Goal: Information Seeking & Learning: Learn about a topic

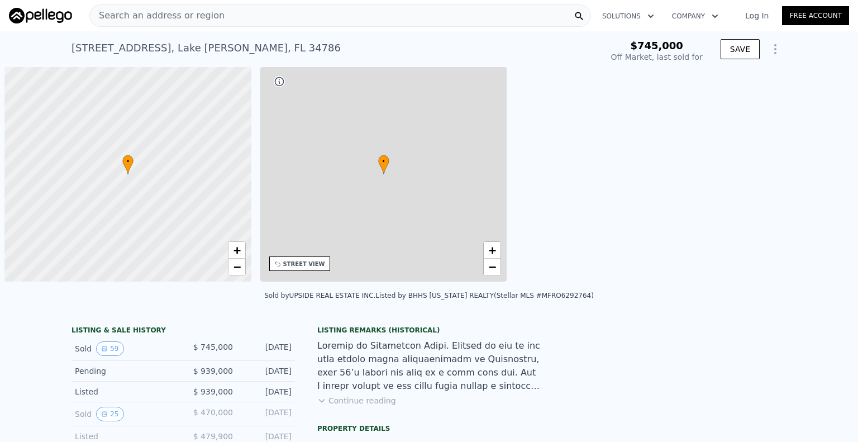
scroll to position [0, 4]
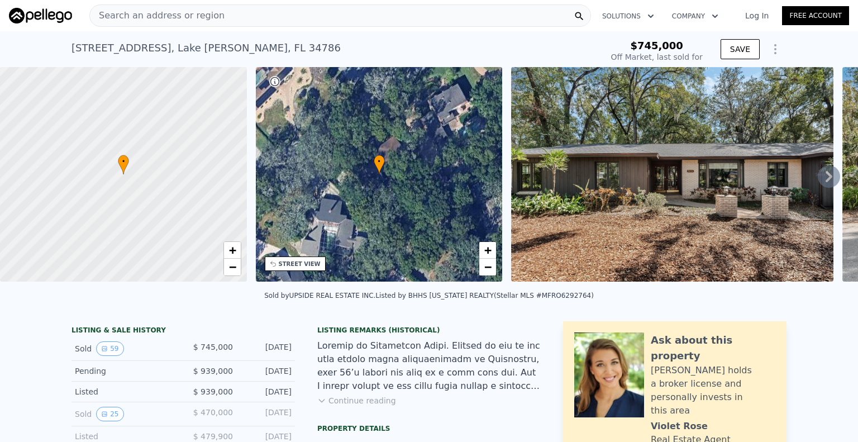
click at [825, 178] on icon at bounding box center [828, 176] width 22 height 22
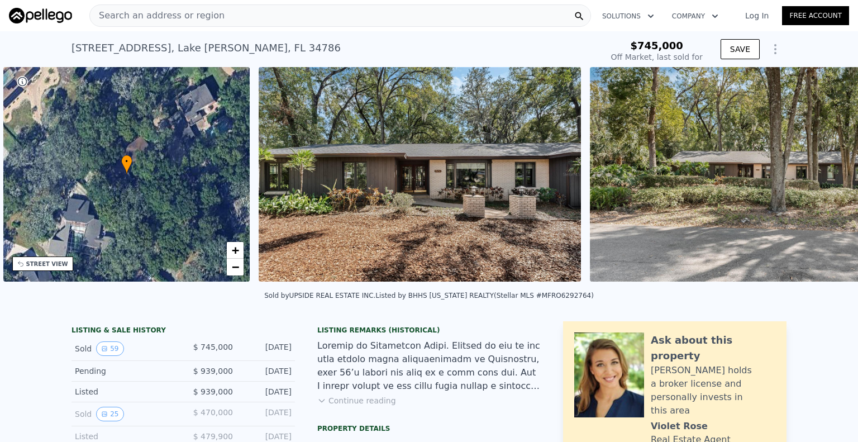
scroll to position [0, 260]
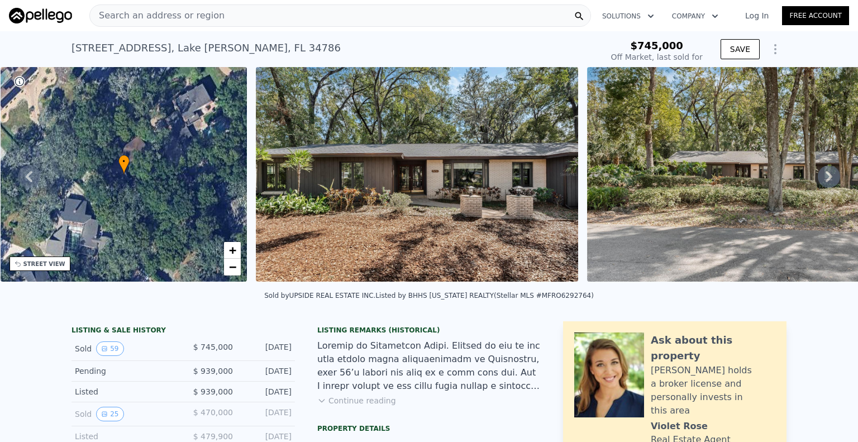
click at [825, 178] on icon at bounding box center [828, 176] width 7 height 11
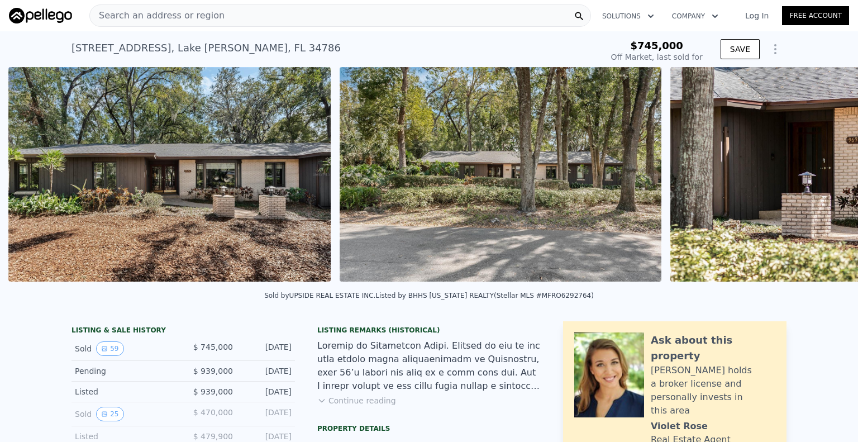
scroll to position [0, 511]
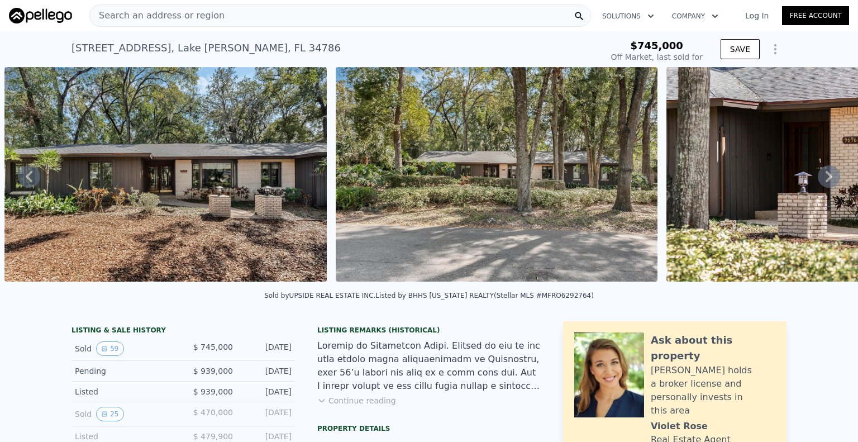
click at [825, 178] on icon at bounding box center [828, 176] width 7 height 11
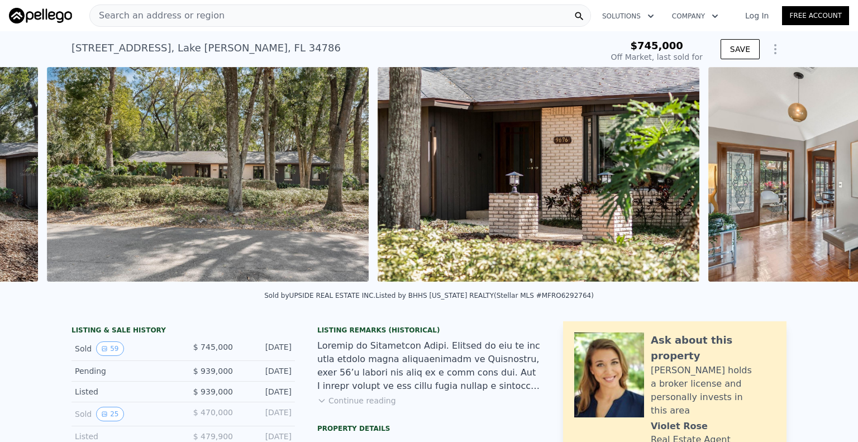
scroll to position [0, 841]
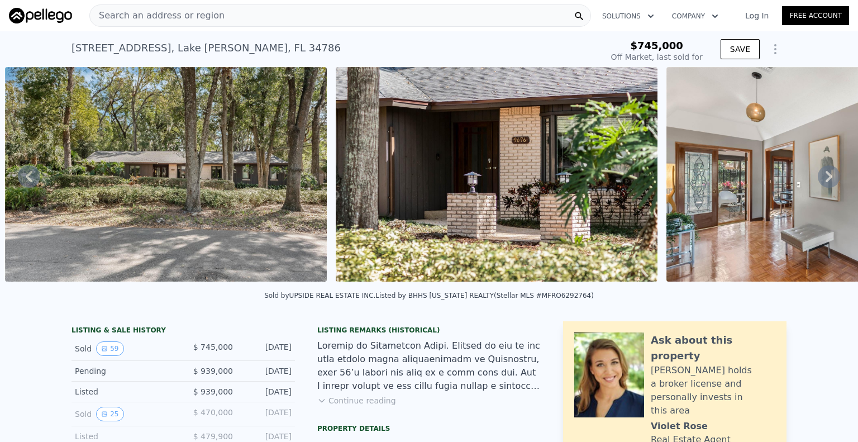
click at [825, 178] on icon at bounding box center [828, 176] width 7 height 11
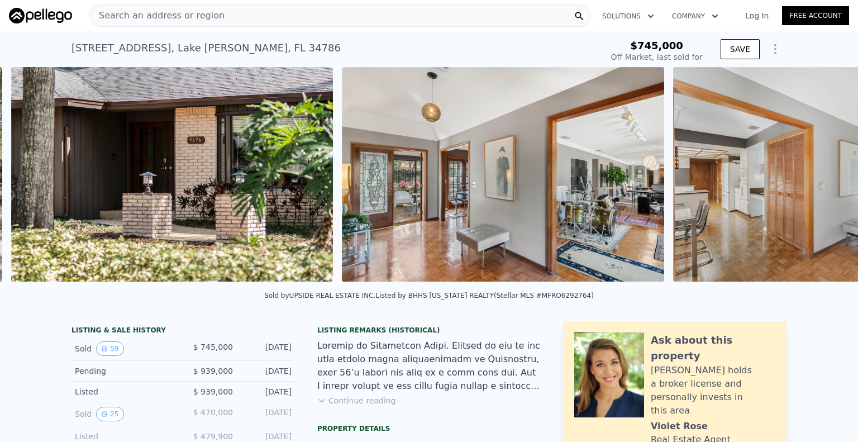
scroll to position [0, 1172]
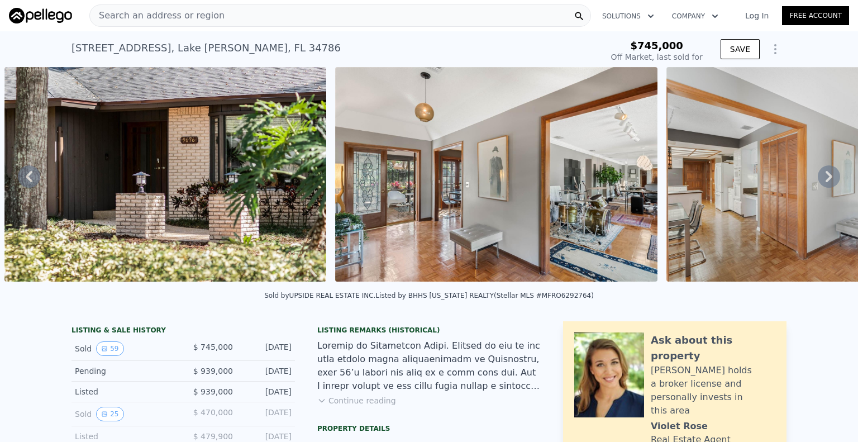
click at [825, 181] on icon at bounding box center [828, 176] width 7 height 11
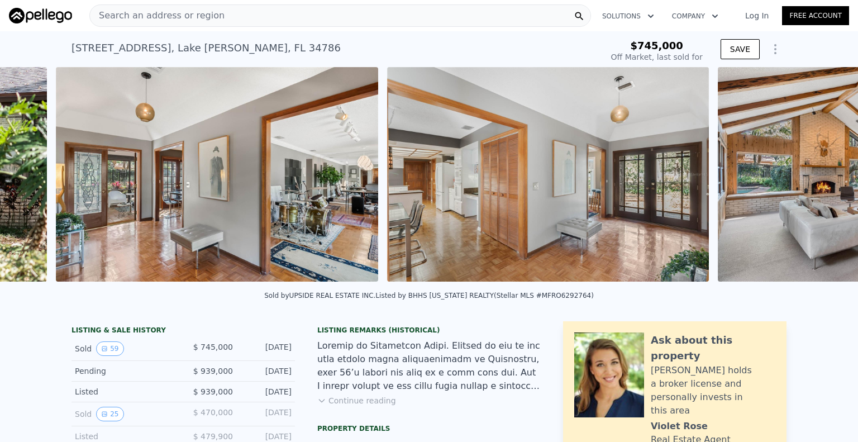
scroll to position [0, 1503]
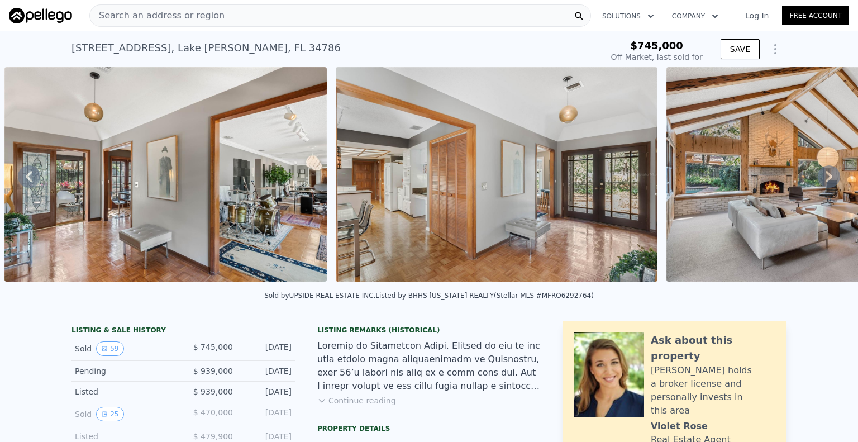
click at [825, 181] on icon at bounding box center [828, 176] width 7 height 11
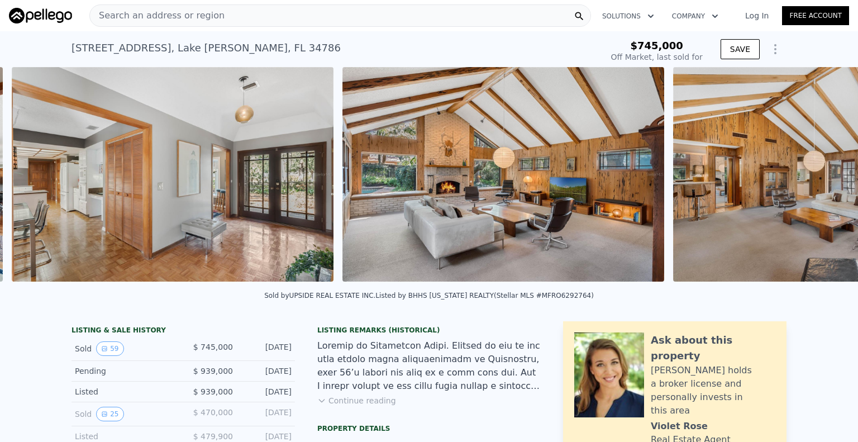
scroll to position [0, 1833]
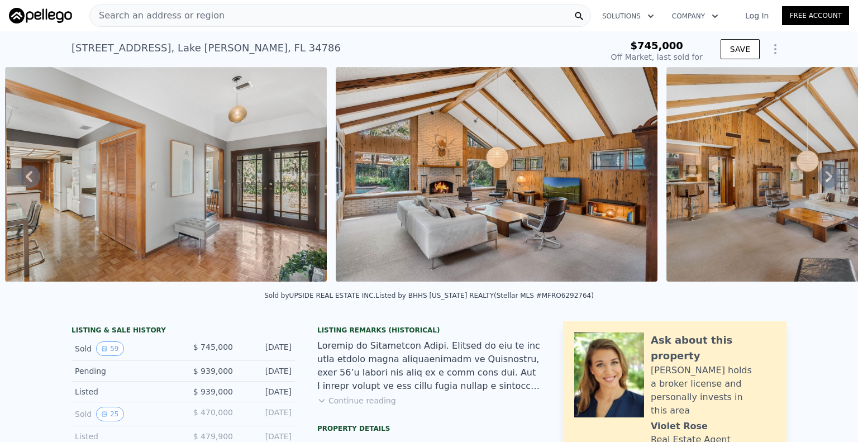
click at [822, 185] on icon at bounding box center [828, 176] width 22 height 22
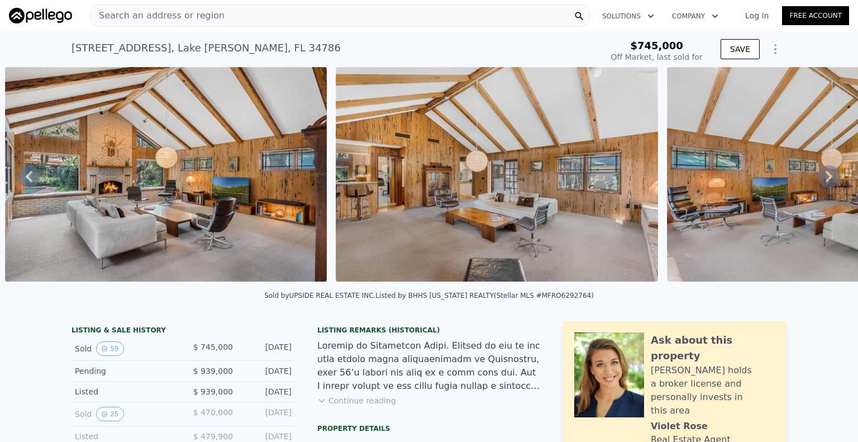
click at [822, 185] on icon at bounding box center [828, 176] width 22 height 22
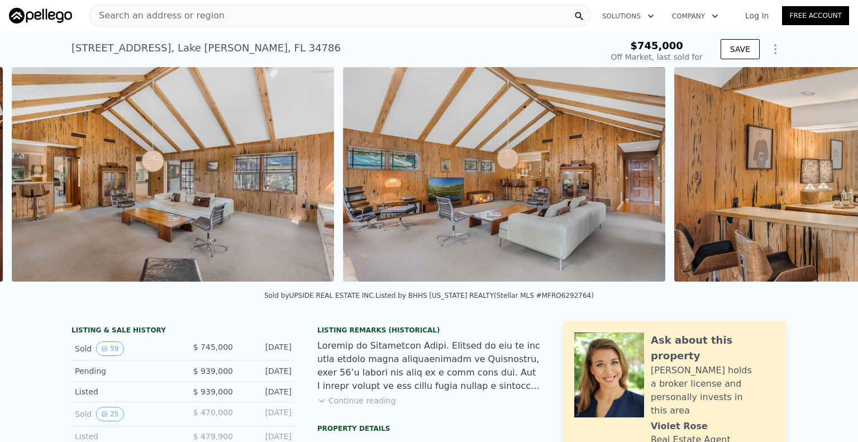
scroll to position [0, 2495]
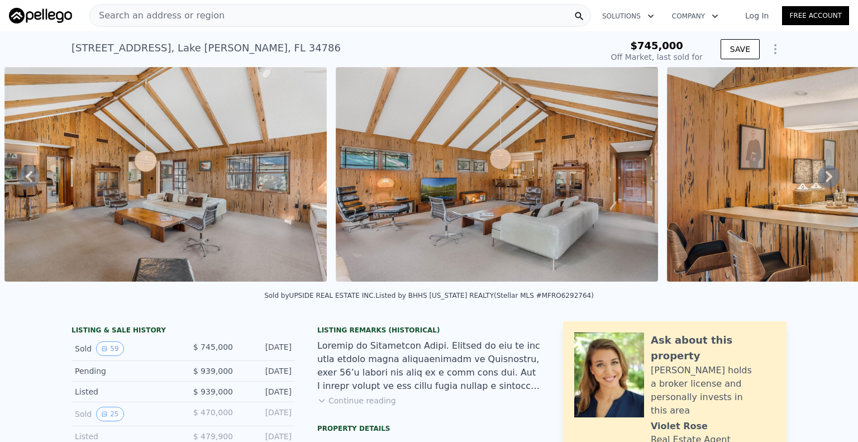
click at [823, 186] on icon at bounding box center [828, 176] width 22 height 22
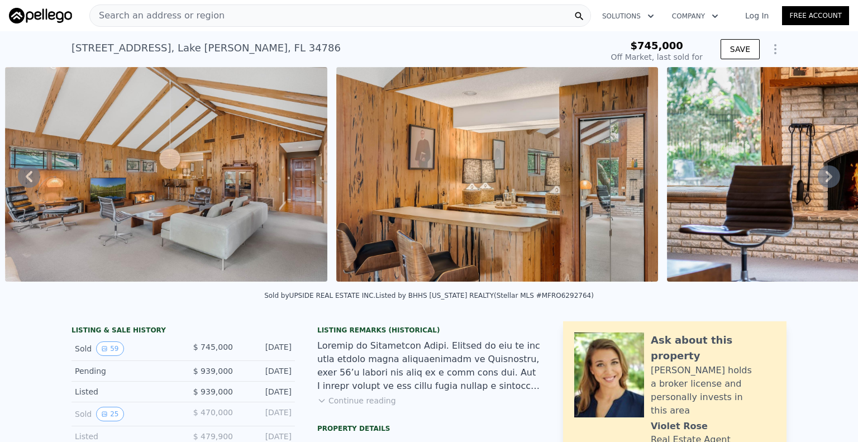
click at [825, 186] on icon at bounding box center [828, 176] width 22 height 22
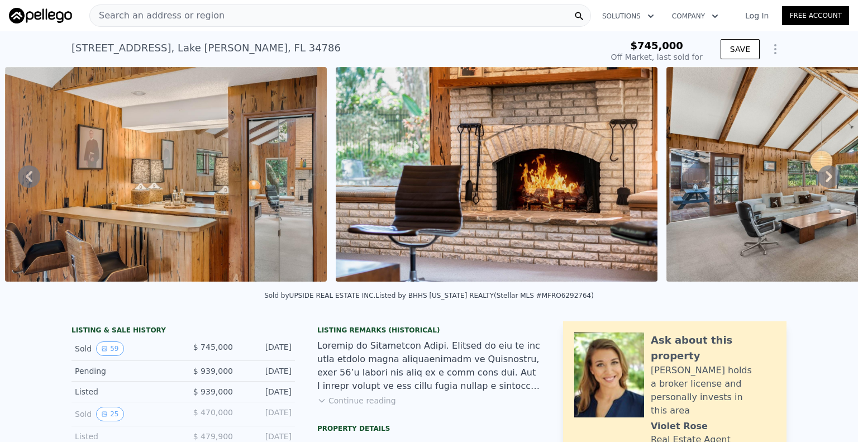
click at [825, 186] on icon at bounding box center [828, 176] width 22 height 22
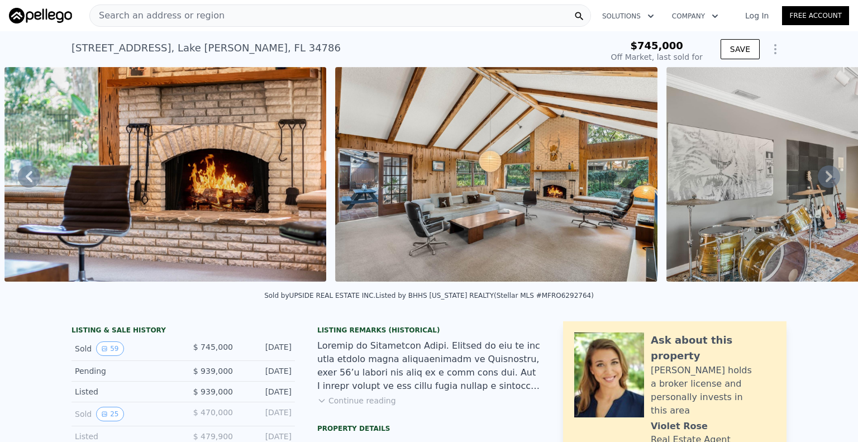
click at [823, 186] on icon at bounding box center [828, 176] width 22 height 22
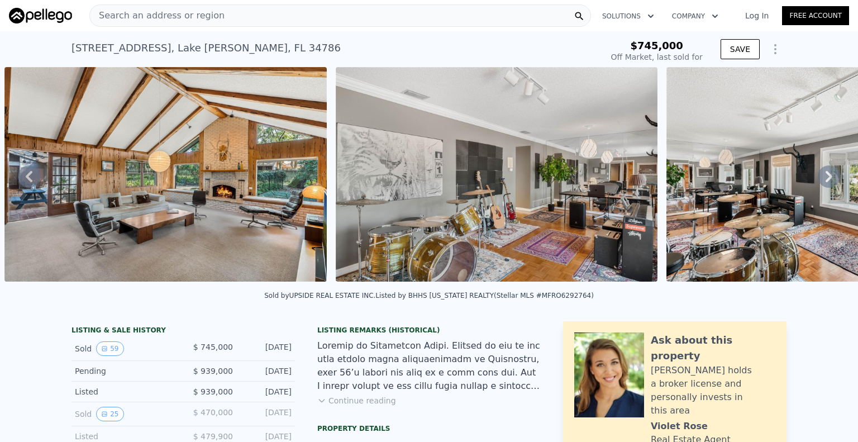
click at [823, 186] on icon at bounding box center [828, 176] width 22 height 22
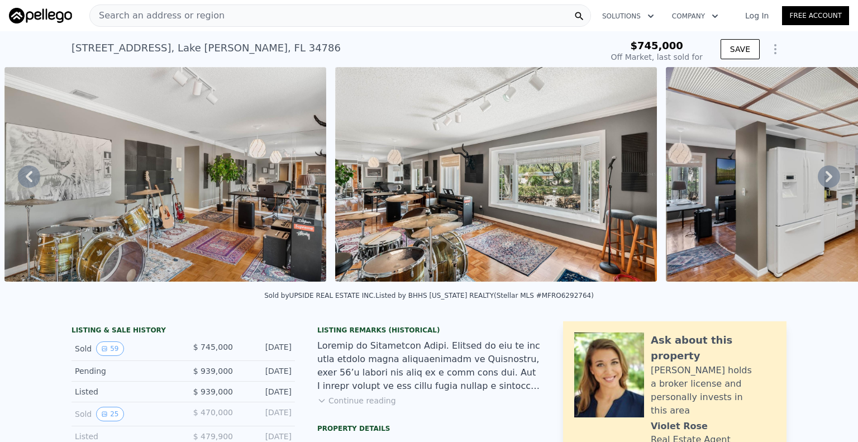
click at [823, 186] on icon at bounding box center [828, 176] width 22 height 22
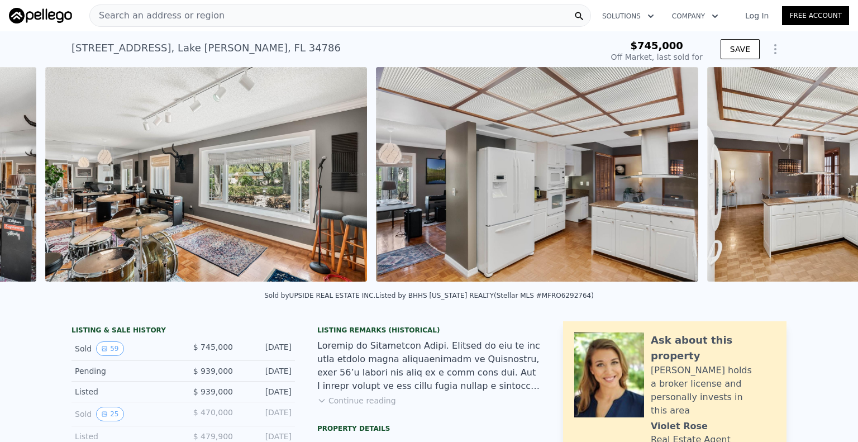
scroll to position [0, 4480]
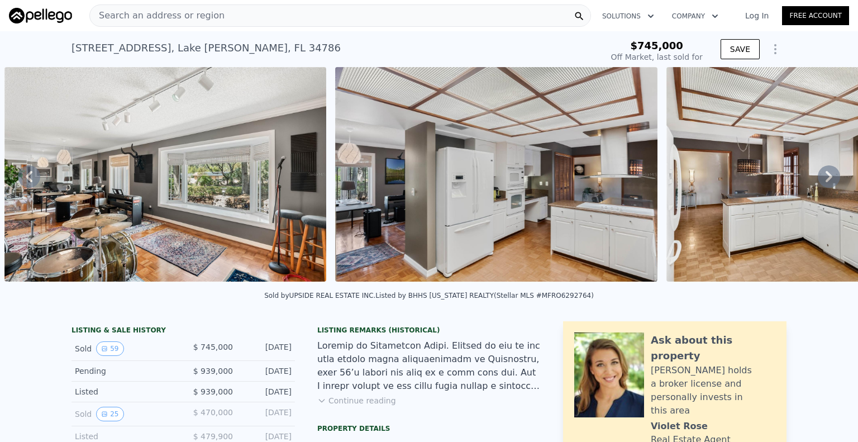
click at [823, 186] on icon at bounding box center [828, 176] width 22 height 22
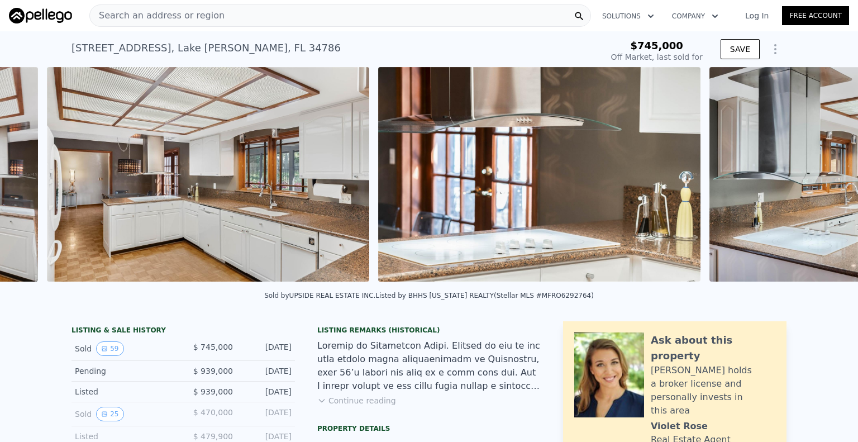
scroll to position [0, 5141]
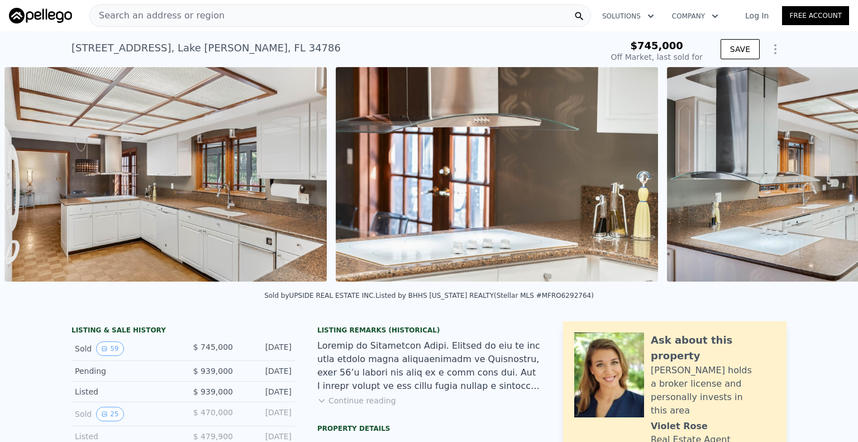
click at [823, 186] on img at bounding box center [828, 174] width 322 height 214
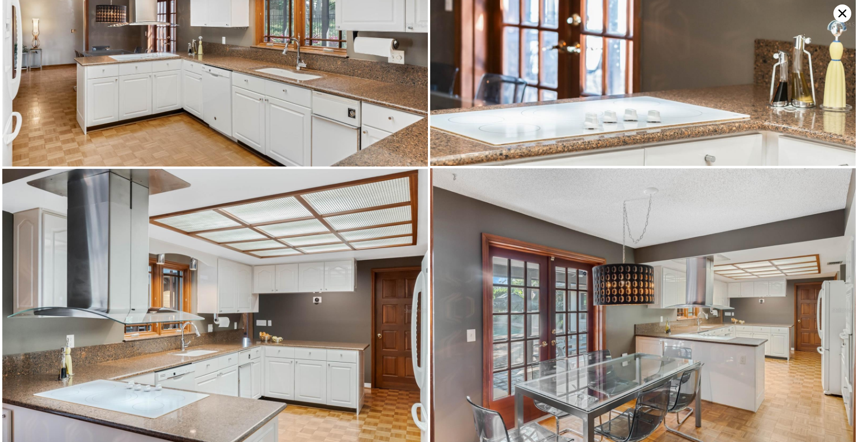
scroll to position [0, 0]
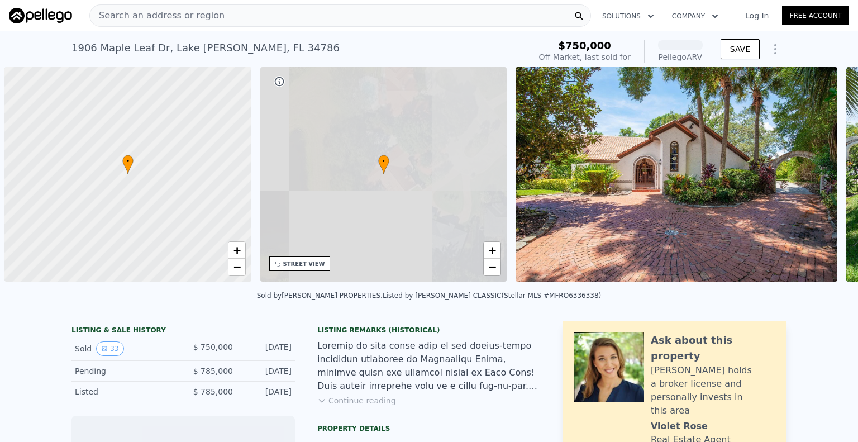
scroll to position [0, 4]
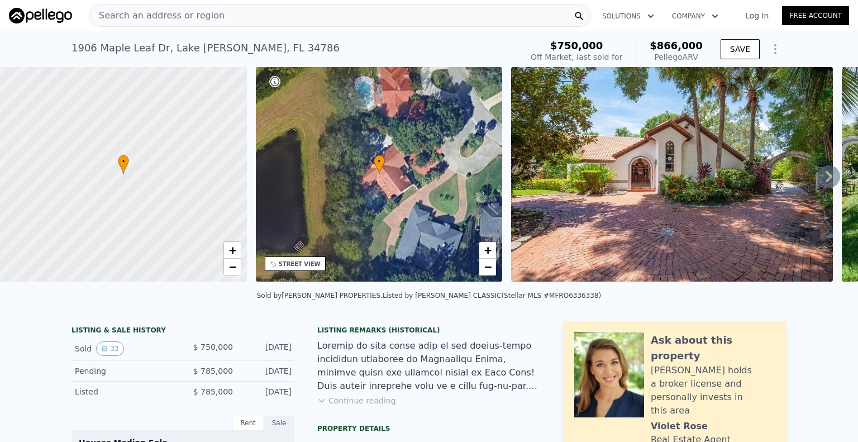
click at [825, 182] on icon at bounding box center [828, 176] width 7 height 11
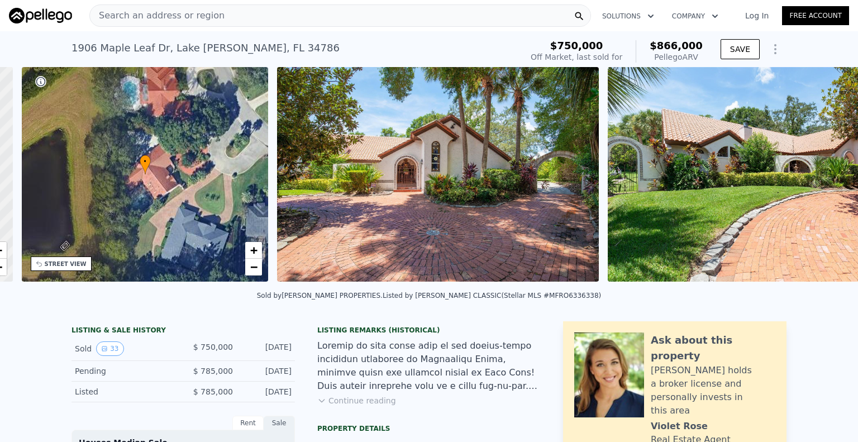
scroll to position [0, 260]
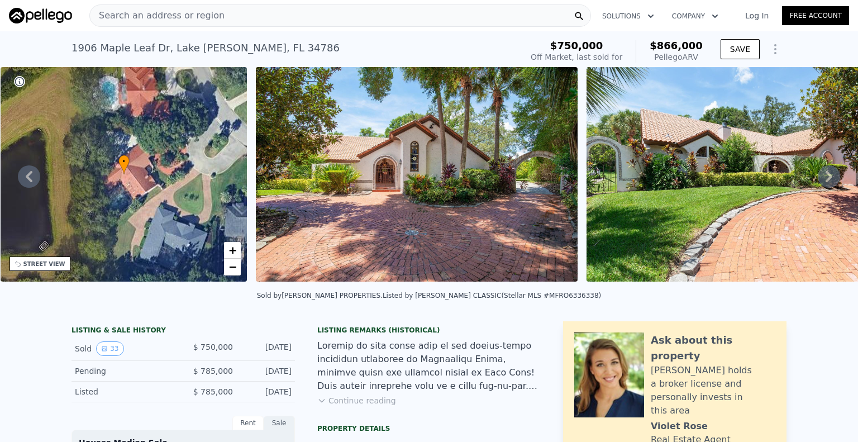
click at [825, 182] on icon at bounding box center [828, 176] width 7 height 11
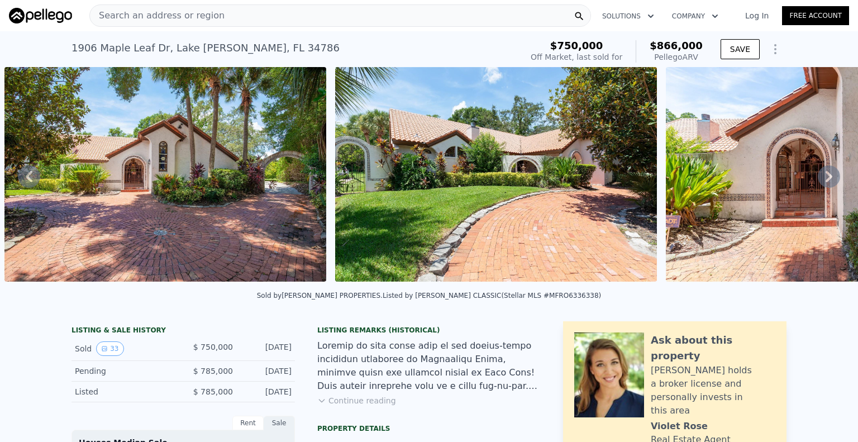
click at [825, 182] on icon at bounding box center [828, 176] width 7 height 11
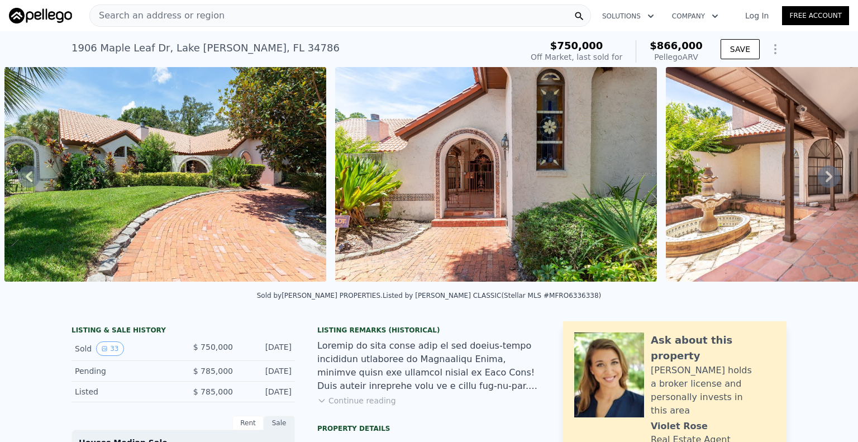
click at [825, 182] on icon at bounding box center [828, 176] width 7 height 11
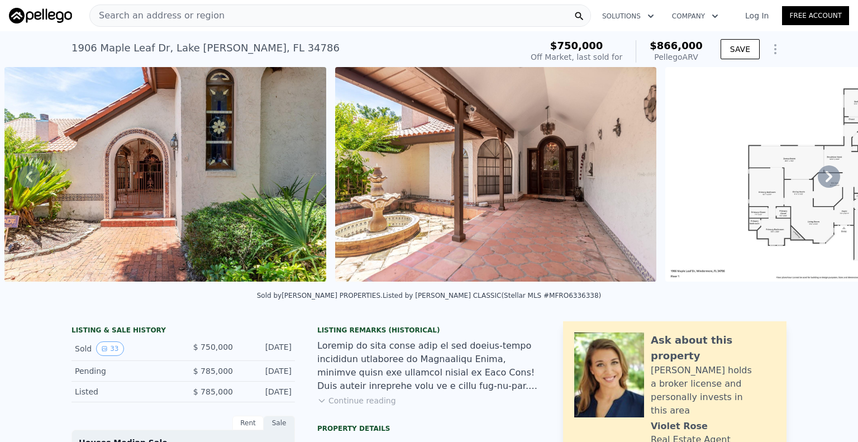
click at [825, 182] on icon at bounding box center [828, 176] width 7 height 11
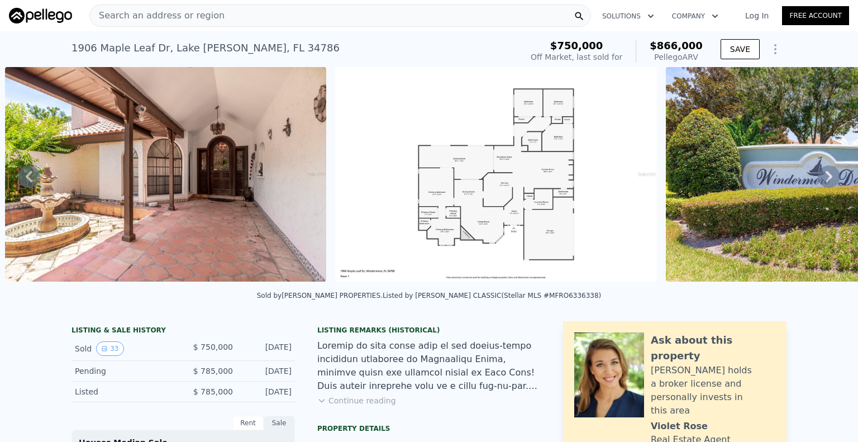
click at [825, 182] on icon at bounding box center [828, 176] width 7 height 11
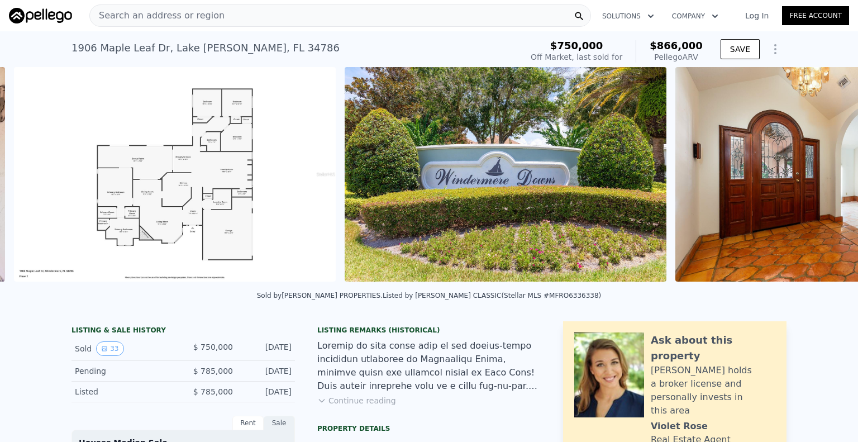
scroll to position [0, 1832]
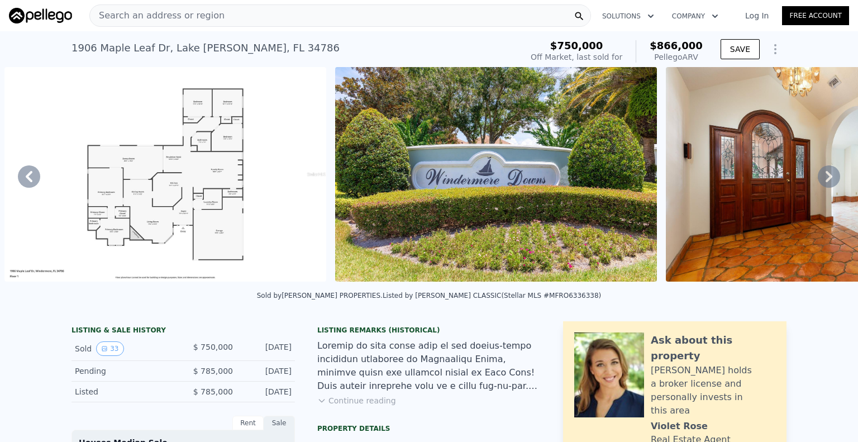
click at [825, 182] on icon at bounding box center [828, 176] width 7 height 11
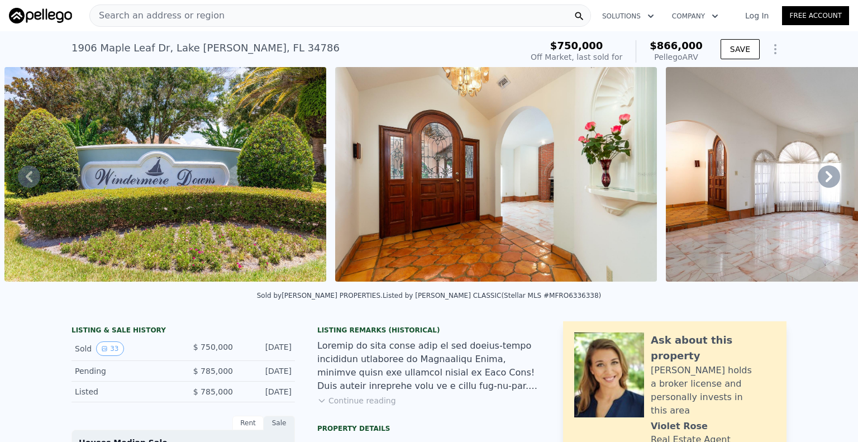
click at [825, 182] on icon at bounding box center [828, 176] width 7 height 11
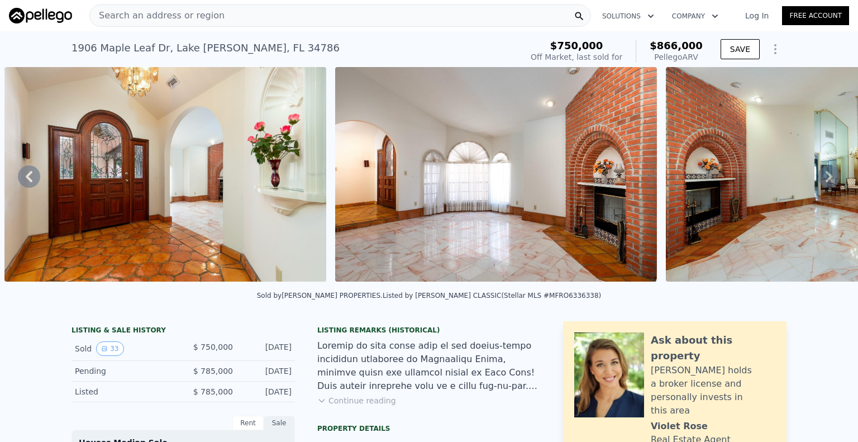
click at [825, 182] on icon at bounding box center [828, 176] width 7 height 11
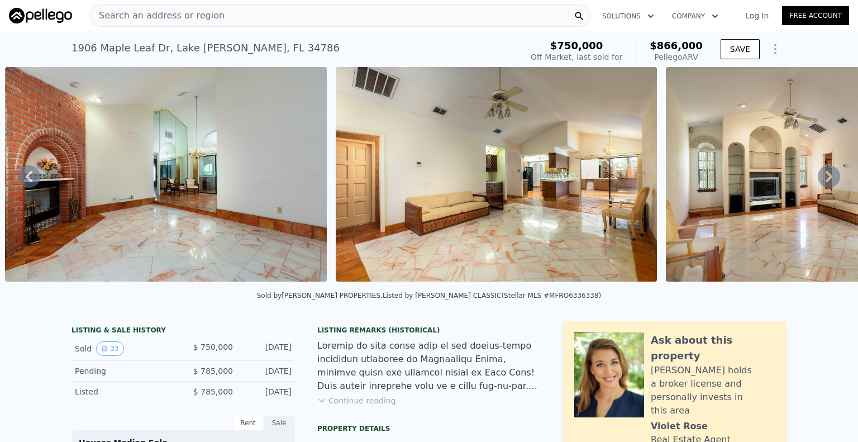
click at [825, 182] on icon at bounding box center [828, 176] width 7 height 11
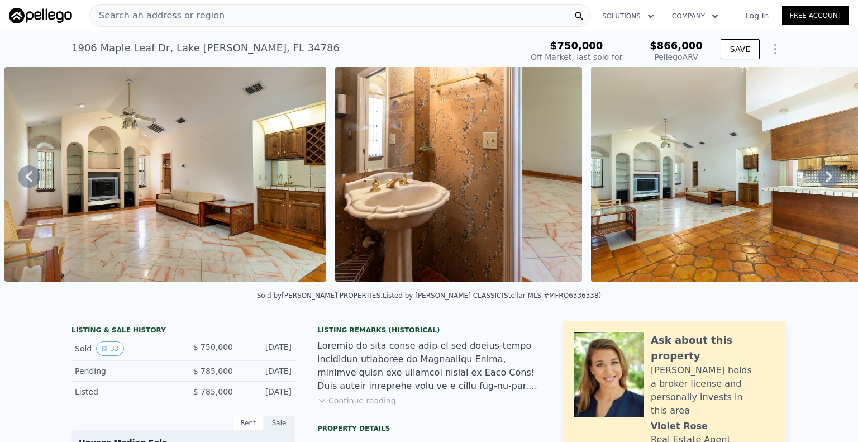
click at [825, 182] on icon at bounding box center [828, 176] width 7 height 11
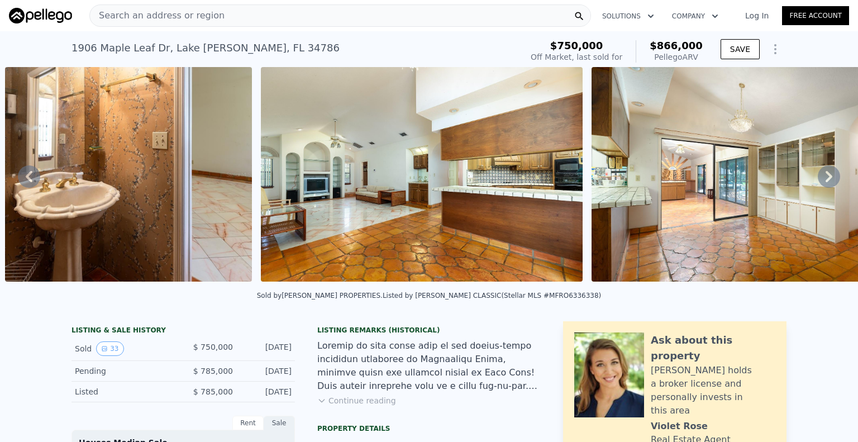
click at [825, 182] on icon at bounding box center [828, 176] width 7 height 11
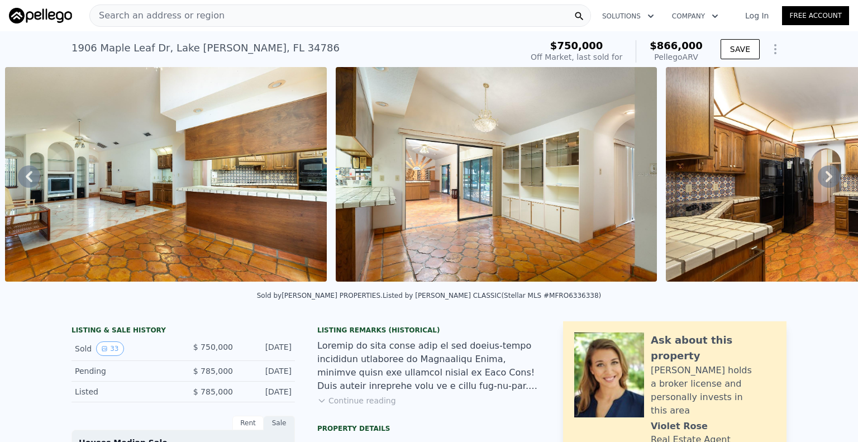
click at [825, 182] on icon at bounding box center [828, 176] width 7 height 11
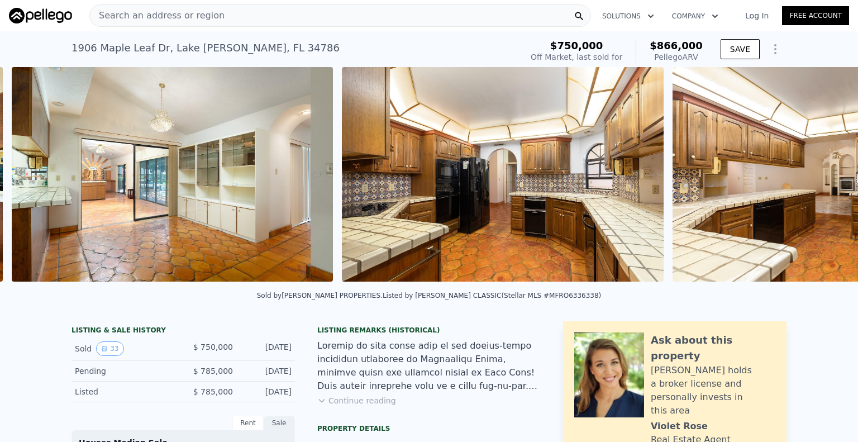
scroll to position [0, 4731]
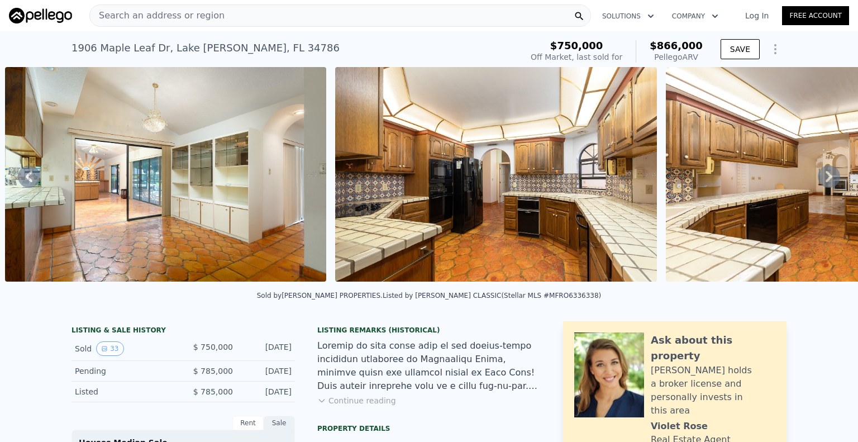
click at [825, 182] on icon at bounding box center [828, 176] width 7 height 11
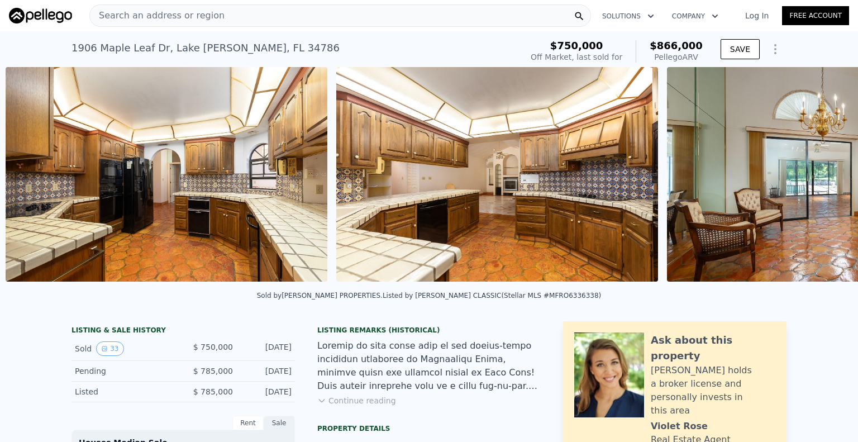
scroll to position [0, 5061]
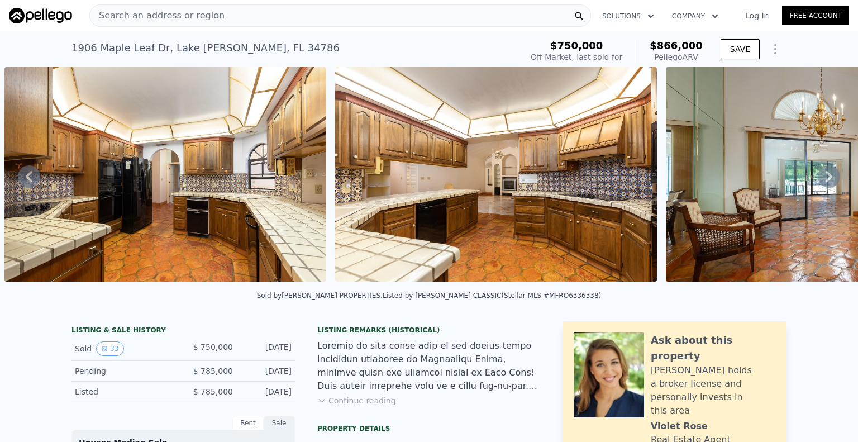
click at [825, 182] on icon at bounding box center [828, 176] width 7 height 11
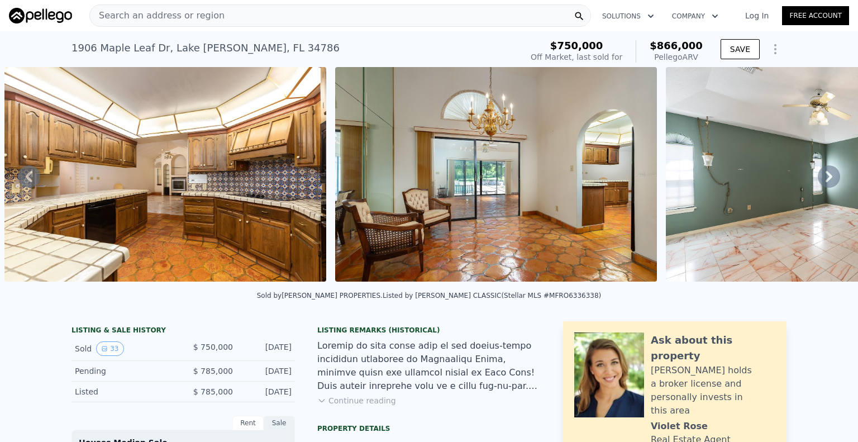
click at [825, 182] on icon at bounding box center [828, 176] width 7 height 11
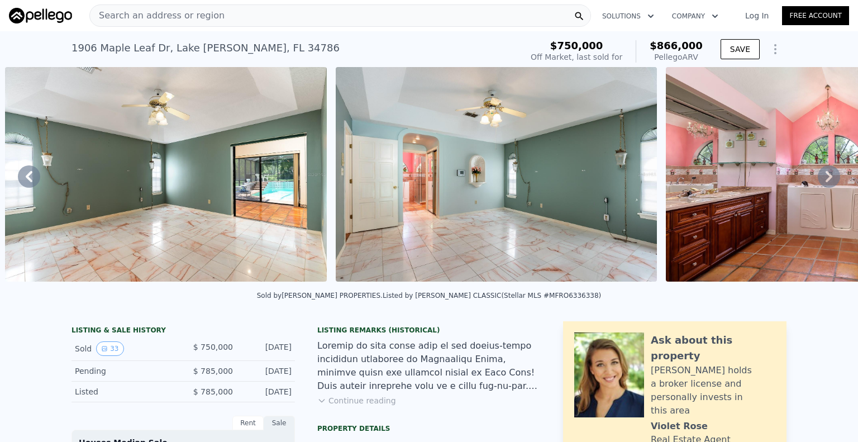
click at [825, 182] on icon at bounding box center [828, 176] width 7 height 11
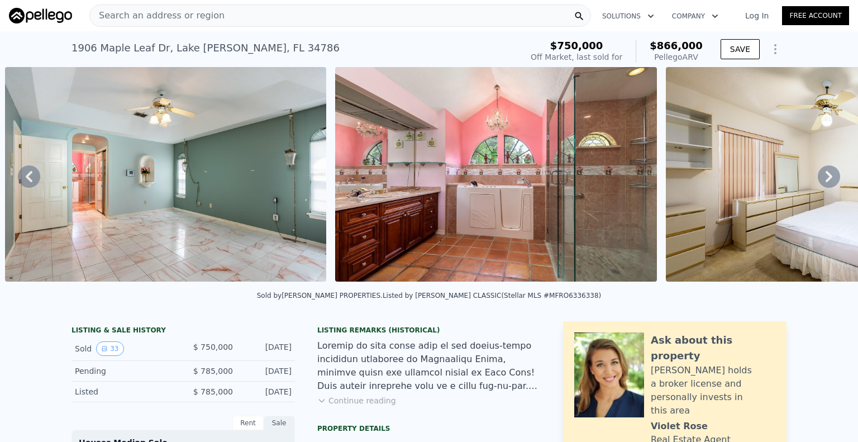
click at [825, 182] on icon at bounding box center [828, 176] width 7 height 11
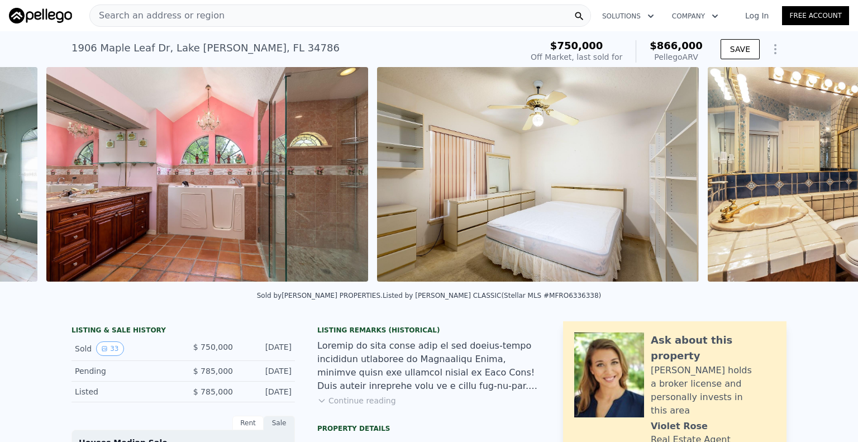
scroll to position [0, 6713]
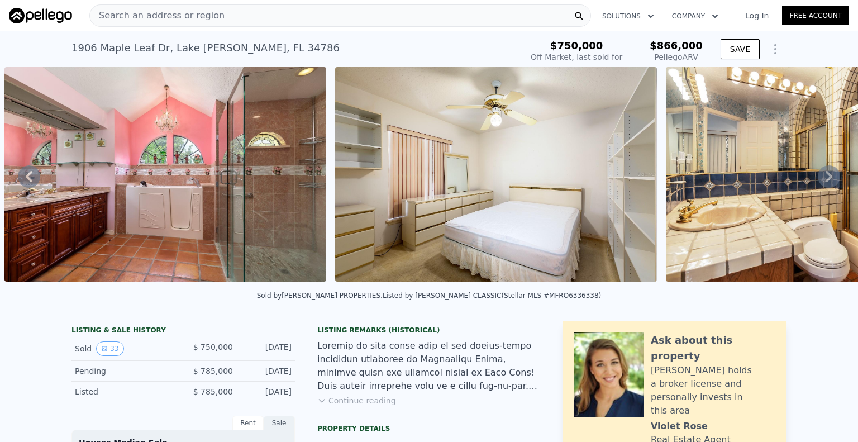
click at [825, 182] on icon at bounding box center [828, 176] width 7 height 11
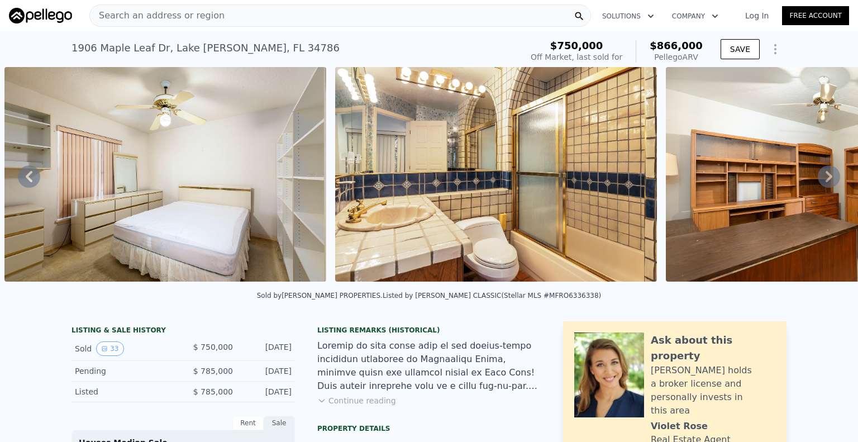
click at [825, 182] on icon at bounding box center [828, 176] width 7 height 11
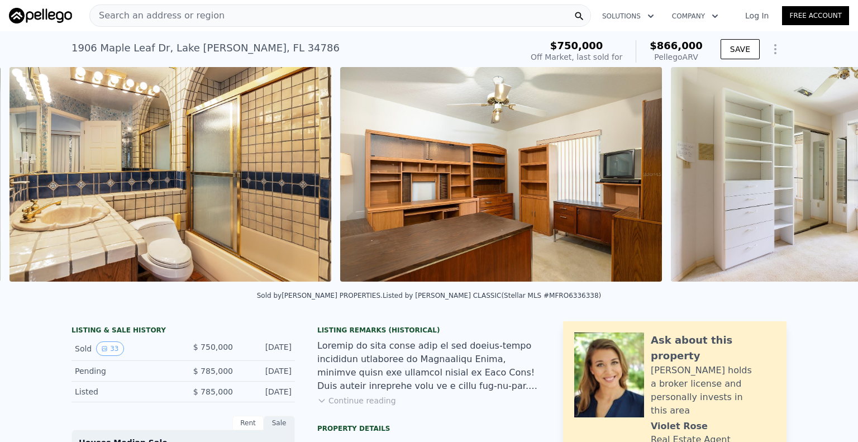
scroll to position [0, 7374]
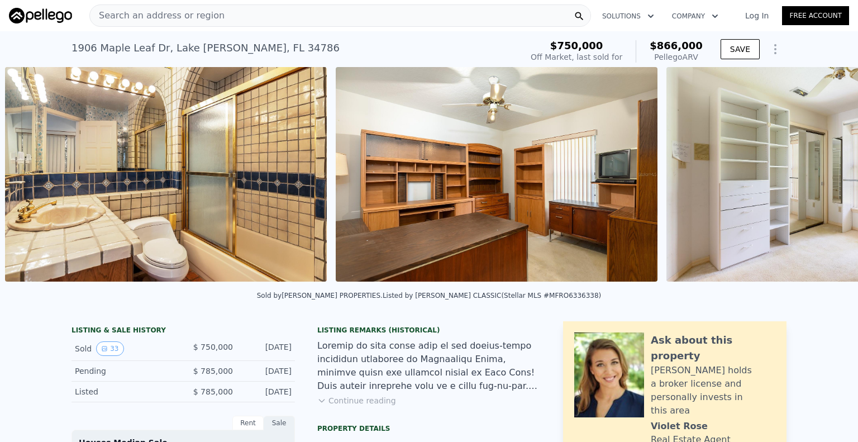
click at [818, 183] on div "• + − • + − STREET VIEW Loading... SATELLITE VIEW" at bounding box center [429, 176] width 858 height 218
click at [825, 182] on icon at bounding box center [828, 176] width 7 height 11
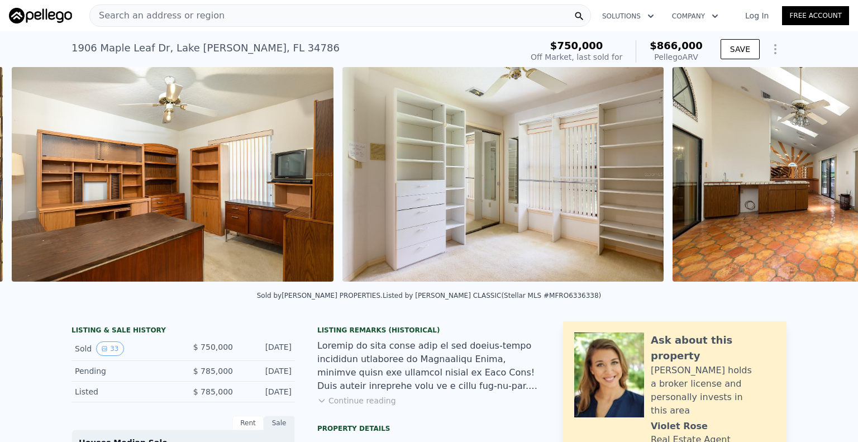
scroll to position [0, 7704]
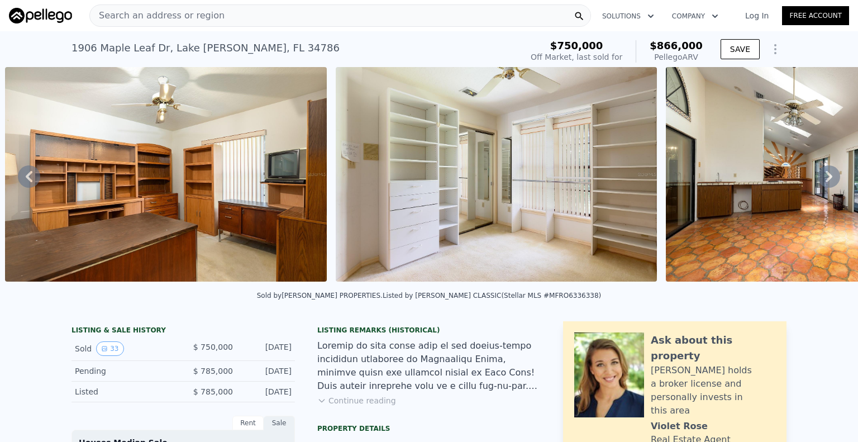
click at [825, 182] on icon at bounding box center [828, 176] width 7 height 11
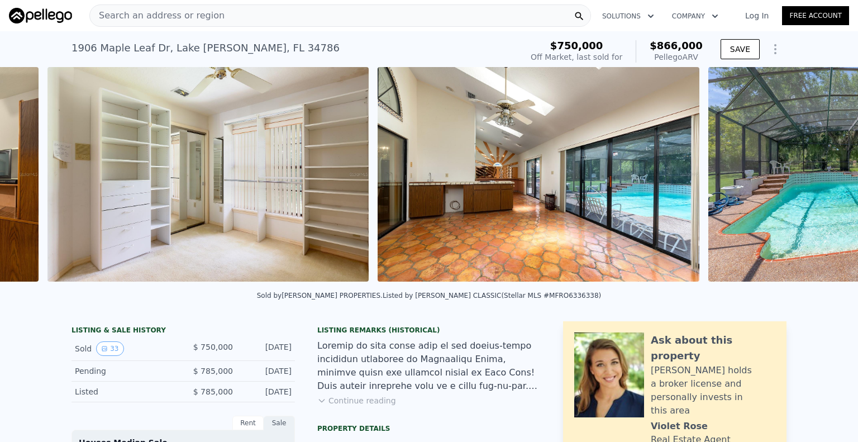
scroll to position [0, 8035]
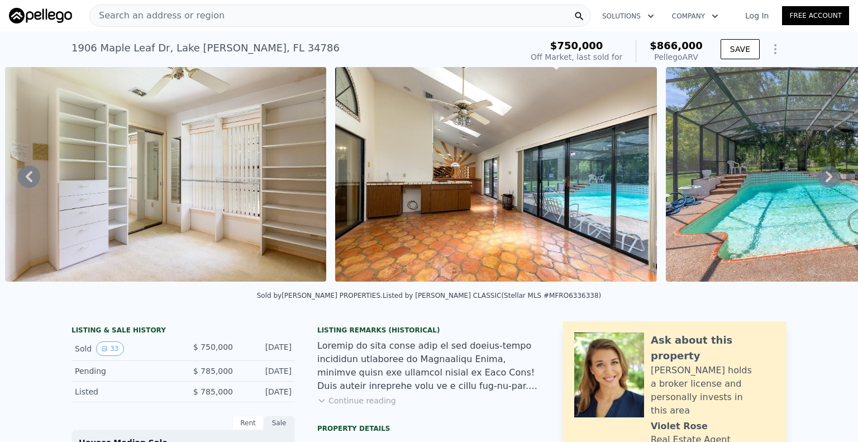
click at [825, 182] on icon at bounding box center [828, 176] width 7 height 11
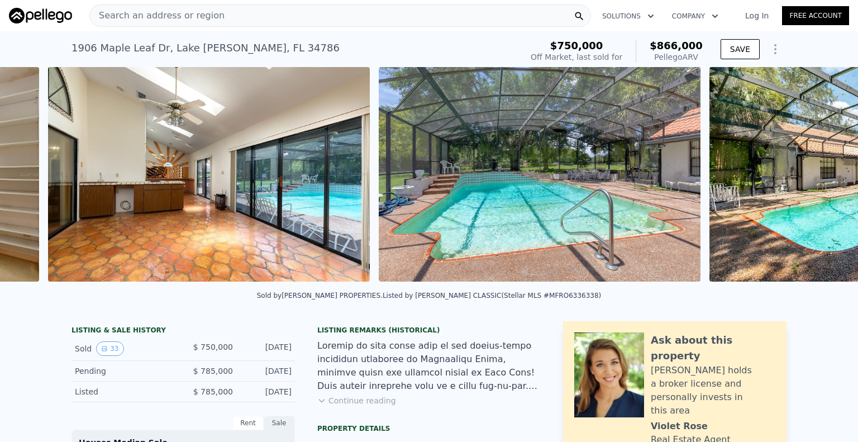
scroll to position [0, 8365]
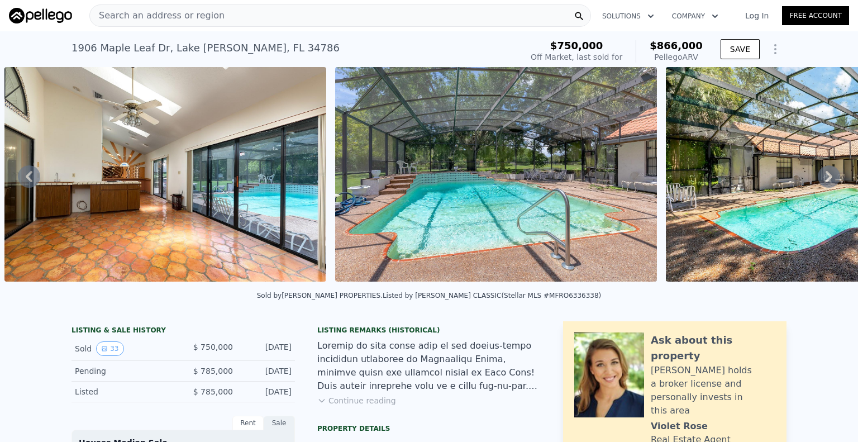
click at [825, 182] on icon at bounding box center [828, 176] width 7 height 11
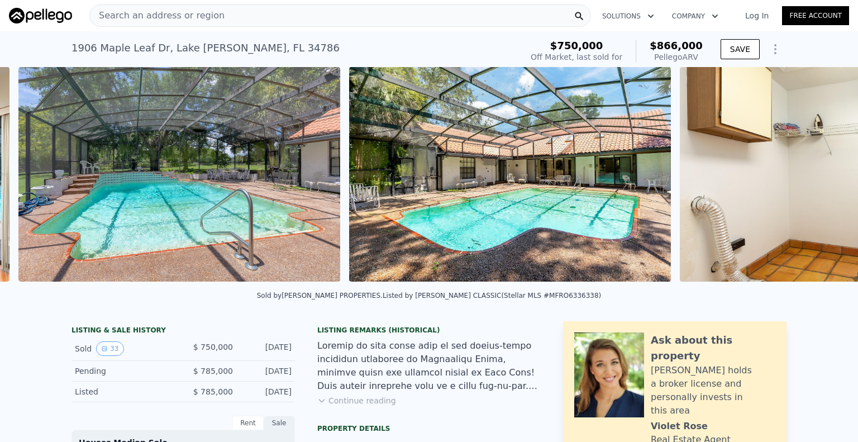
scroll to position [0, 8696]
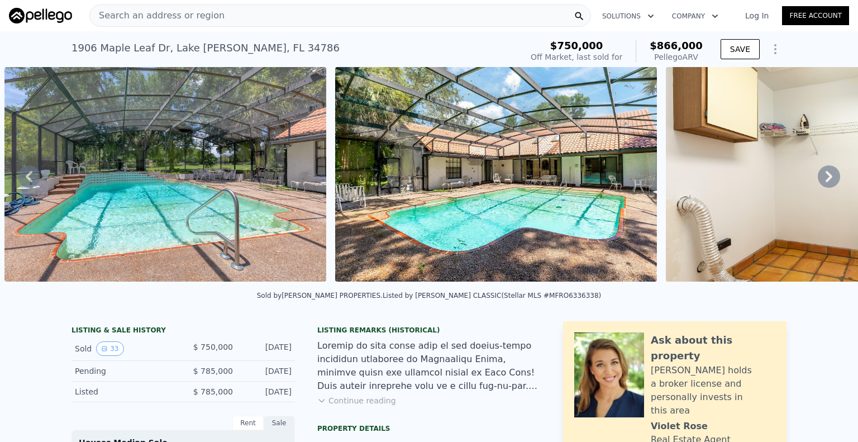
click at [825, 182] on icon at bounding box center [828, 176] width 7 height 11
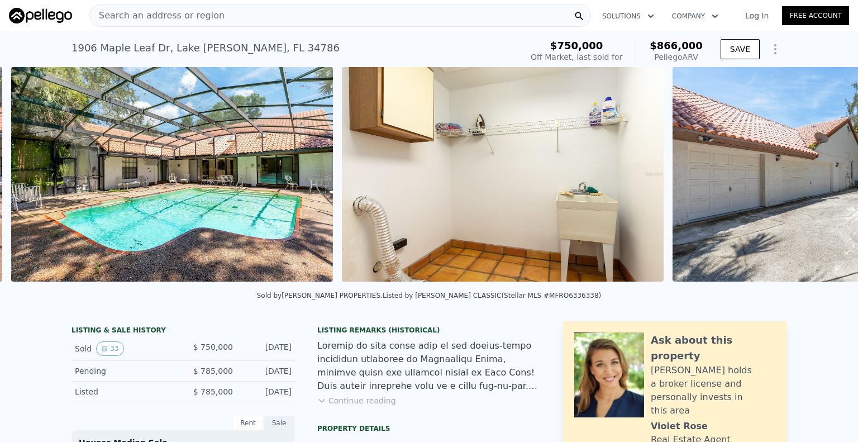
scroll to position [0, 9026]
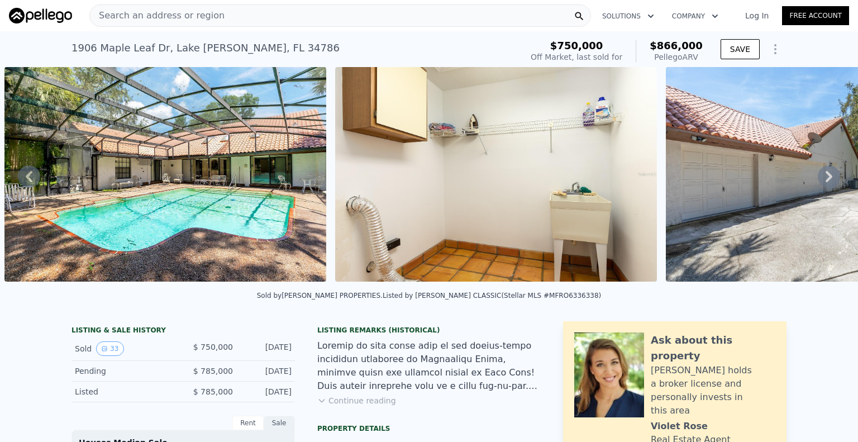
click at [825, 182] on icon at bounding box center [828, 176] width 7 height 11
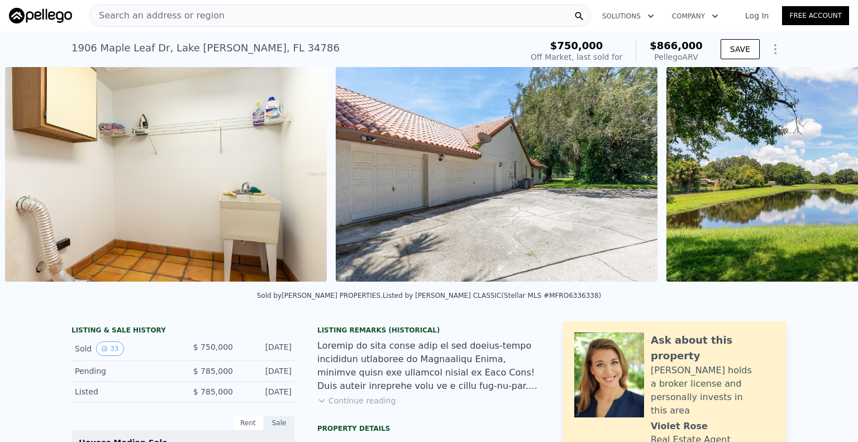
scroll to position [0, 9357]
click at [825, 182] on icon at bounding box center [828, 176] width 7 height 11
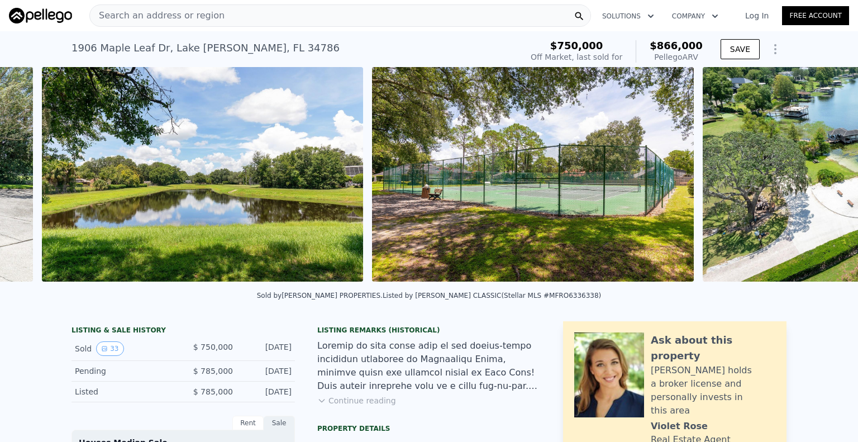
scroll to position [0, 10017]
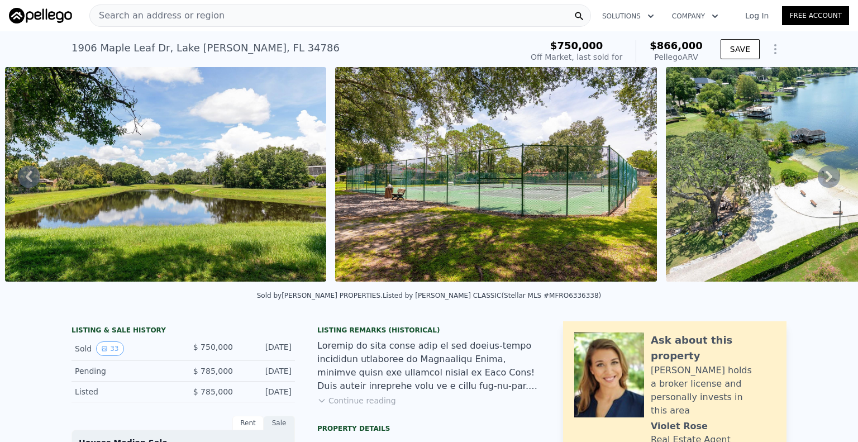
click at [31, 182] on icon at bounding box center [29, 176] width 22 height 22
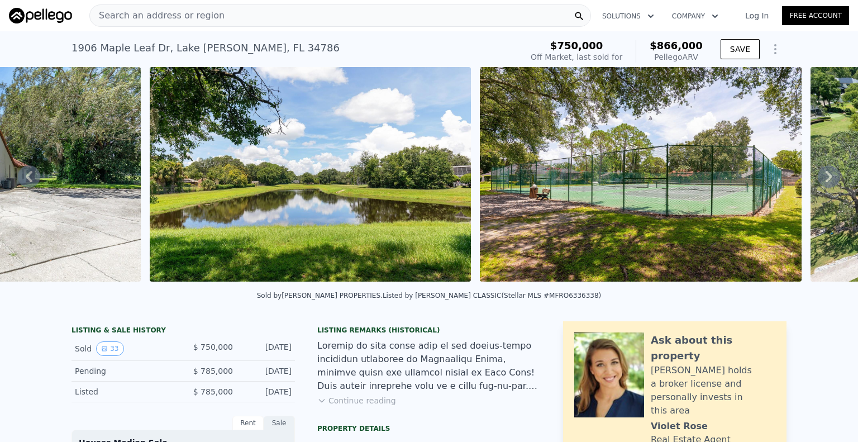
click at [31, 182] on div "• + − • + − STREET VIEW Loading... SATELLITE VIEW" at bounding box center [429, 176] width 858 height 218
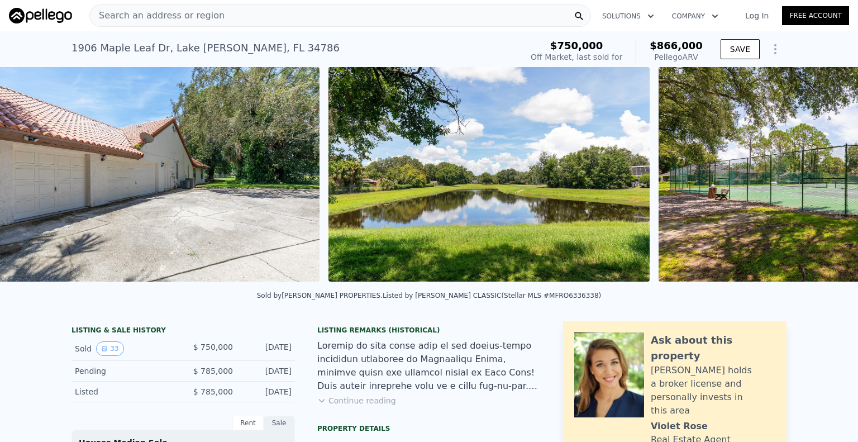
scroll to position [0, 9687]
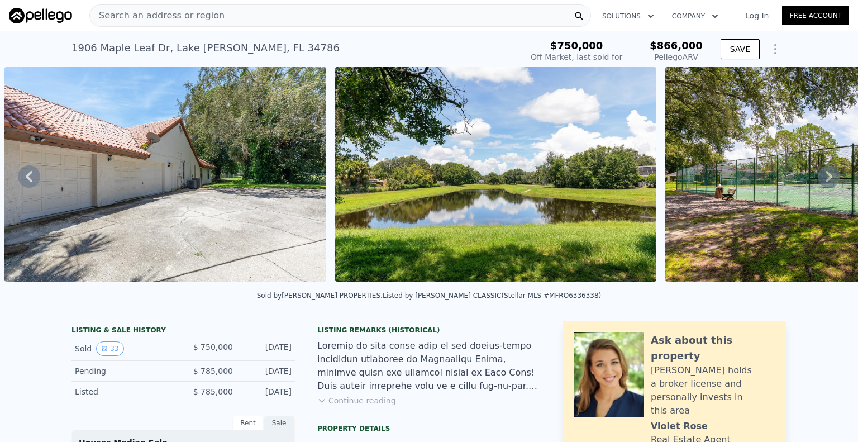
click at [31, 182] on icon at bounding box center [29, 176] width 22 height 22
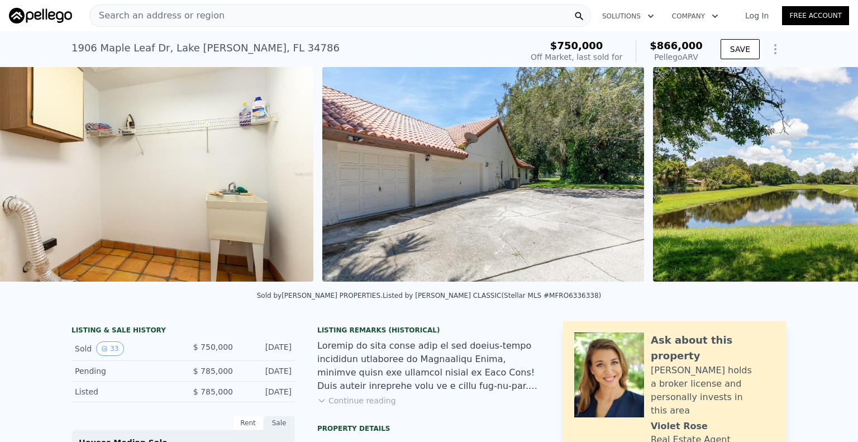
click at [31, 182] on img at bounding box center [153, 174] width 322 height 214
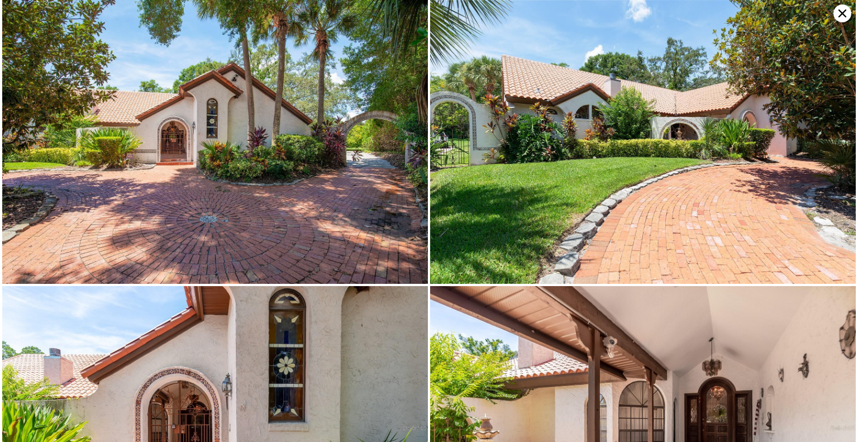
scroll to position [0, 9357]
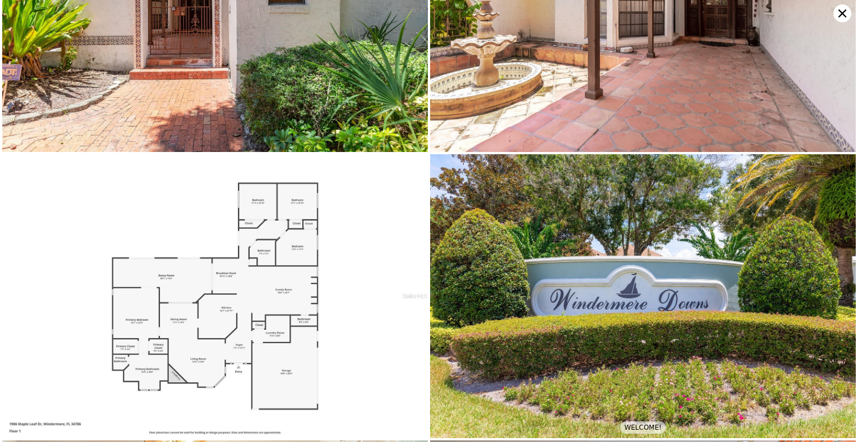
scroll to position [0, 0]
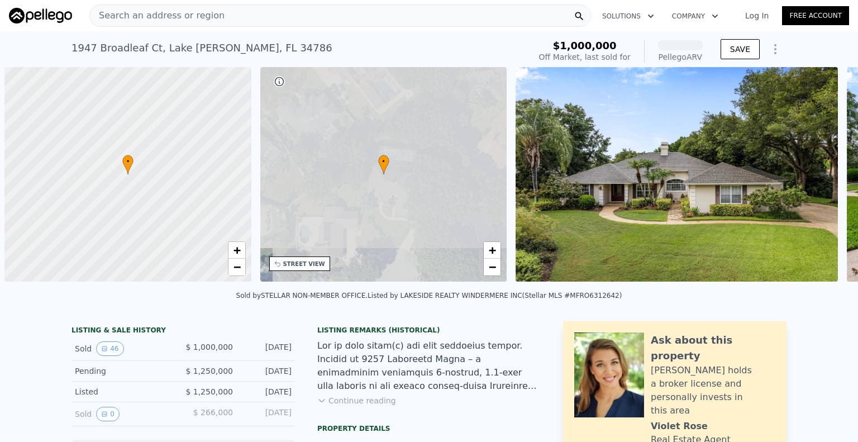
scroll to position [0, 4]
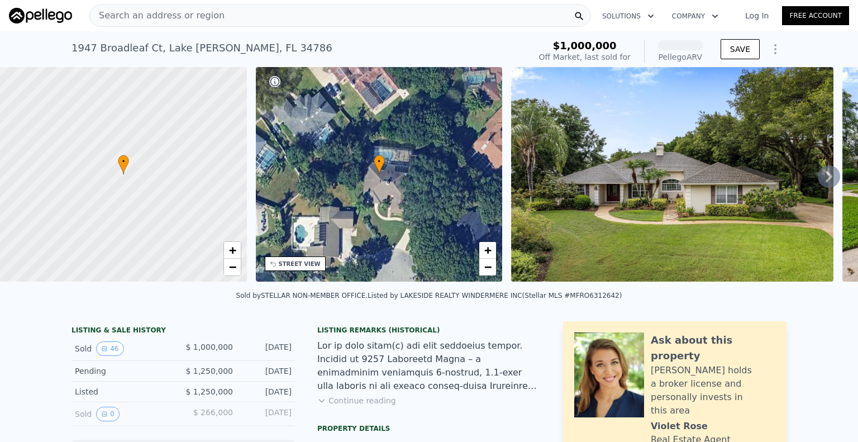
click at [817, 181] on icon at bounding box center [828, 176] width 22 height 22
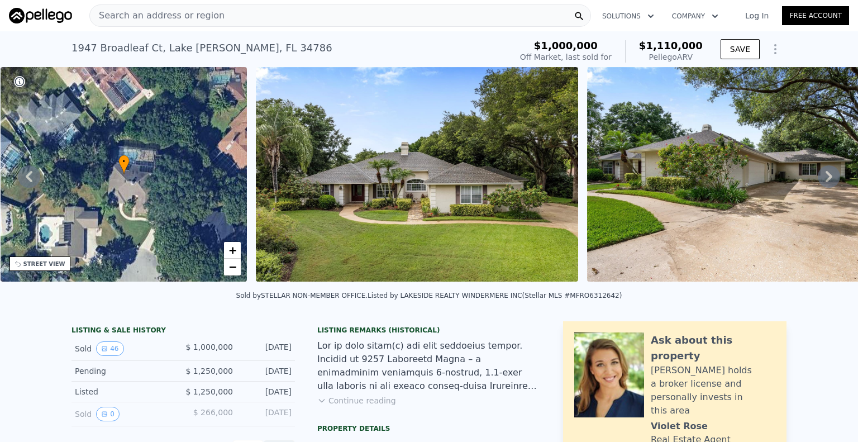
click at [817, 181] on icon at bounding box center [828, 176] width 22 height 22
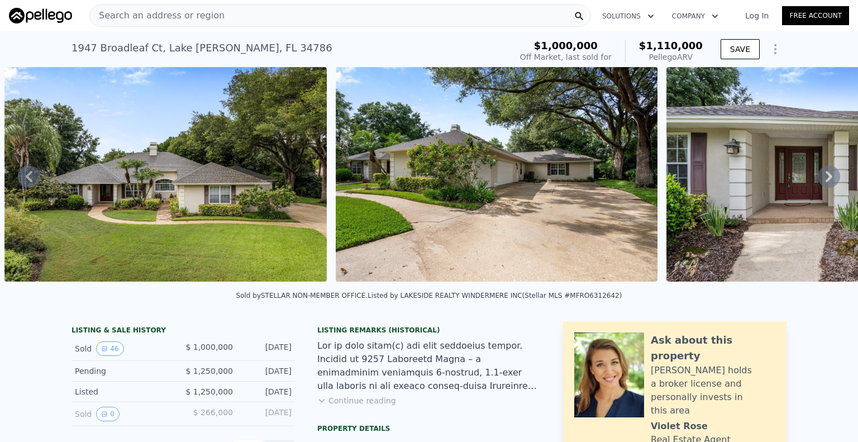
click at [817, 181] on icon at bounding box center [828, 176] width 22 height 22
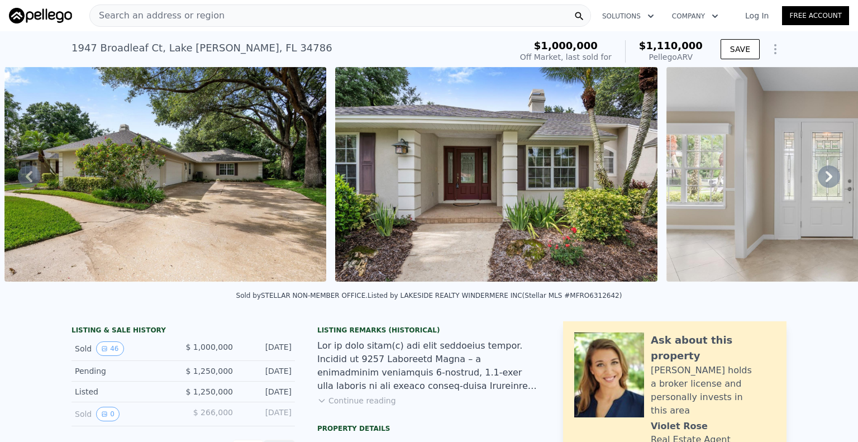
click at [817, 181] on icon at bounding box center [828, 176] width 22 height 22
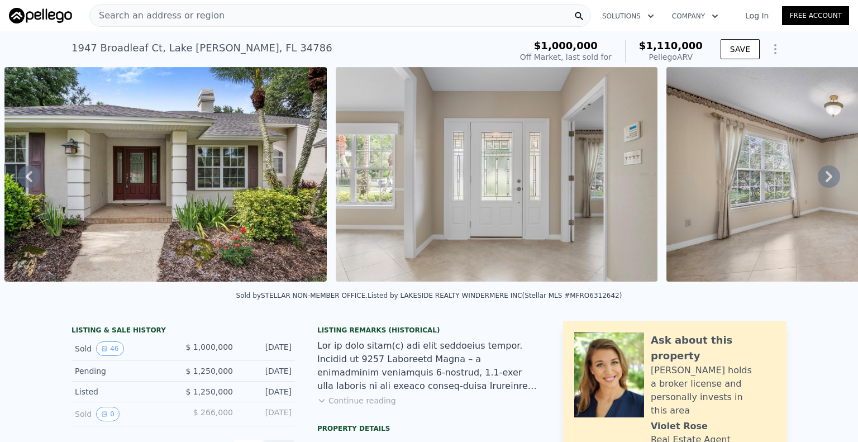
click at [817, 181] on icon at bounding box center [828, 176] width 22 height 22
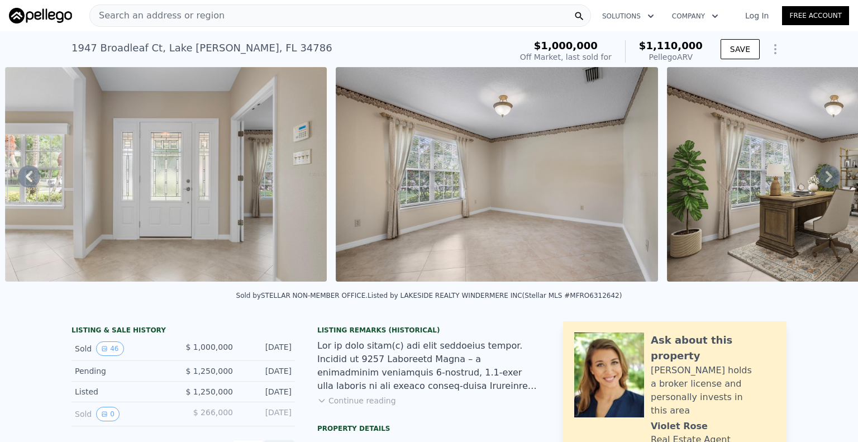
click at [817, 181] on icon at bounding box center [828, 176] width 22 height 22
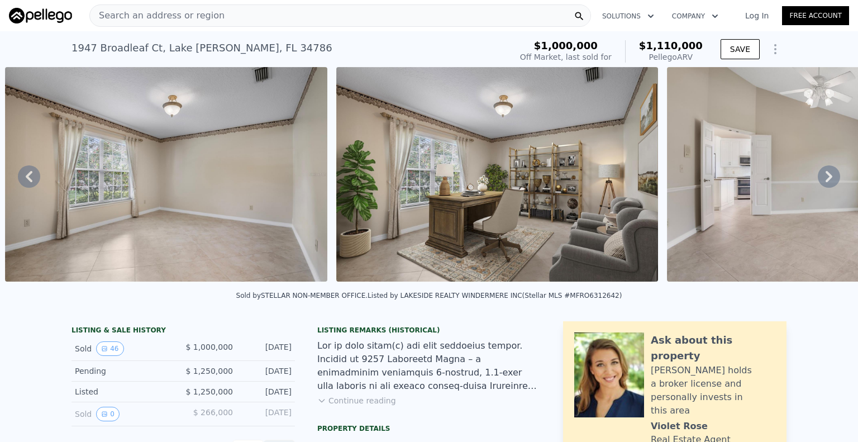
click at [817, 181] on icon at bounding box center [828, 176] width 22 height 22
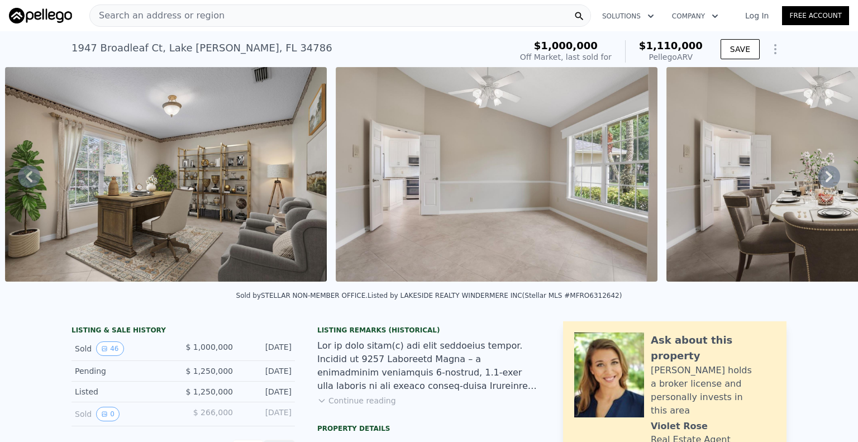
click at [817, 185] on icon at bounding box center [828, 176] width 22 height 22
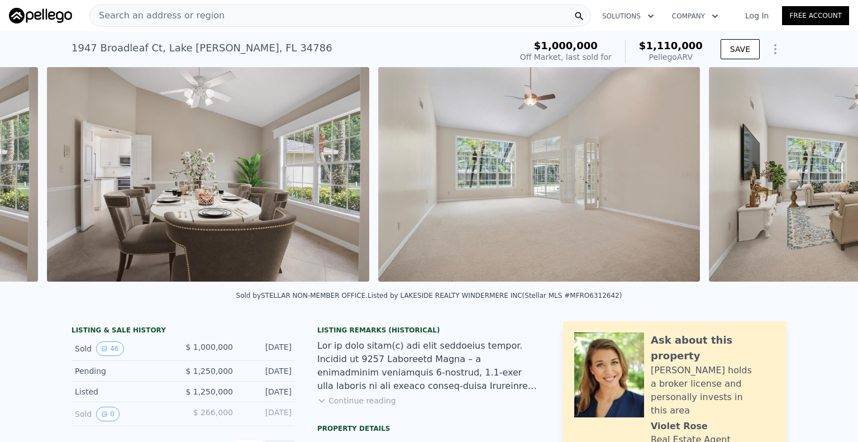
scroll to position [0, 2826]
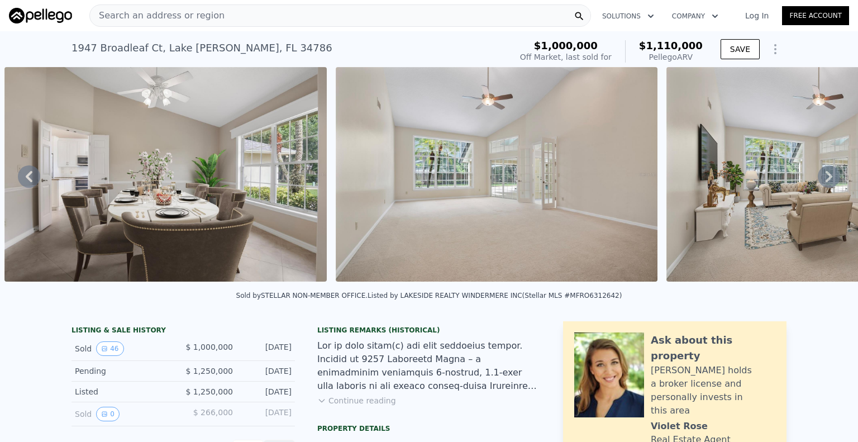
click at [815, 185] on div "• + − • + − STREET VIEW Loading... SATELLITE VIEW" at bounding box center [429, 176] width 858 height 218
click at [819, 180] on icon at bounding box center [828, 176] width 22 height 22
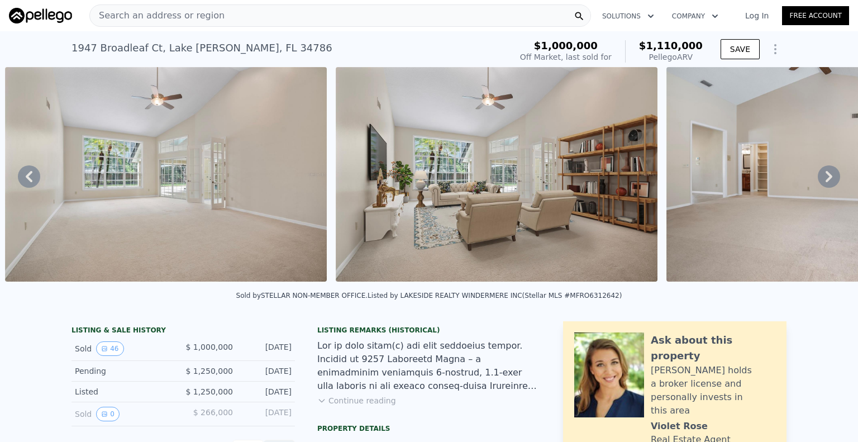
click at [819, 180] on icon at bounding box center [828, 176] width 22 height 22
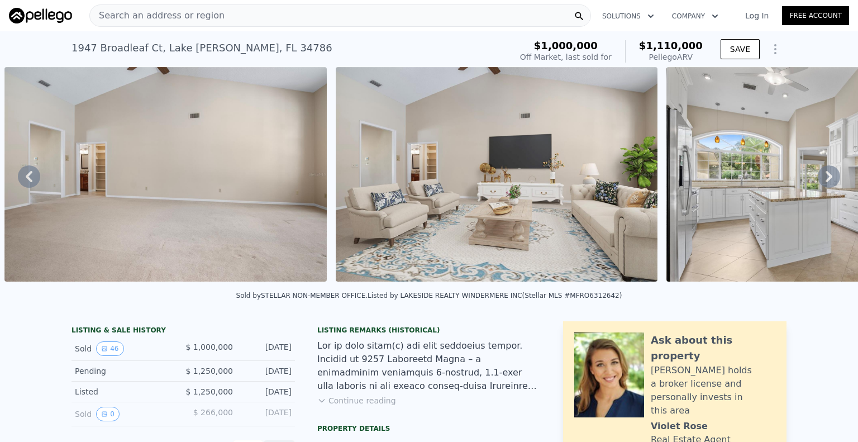
click at [825, 182] on icon at bounding box center [828, 176] width 7 height 11
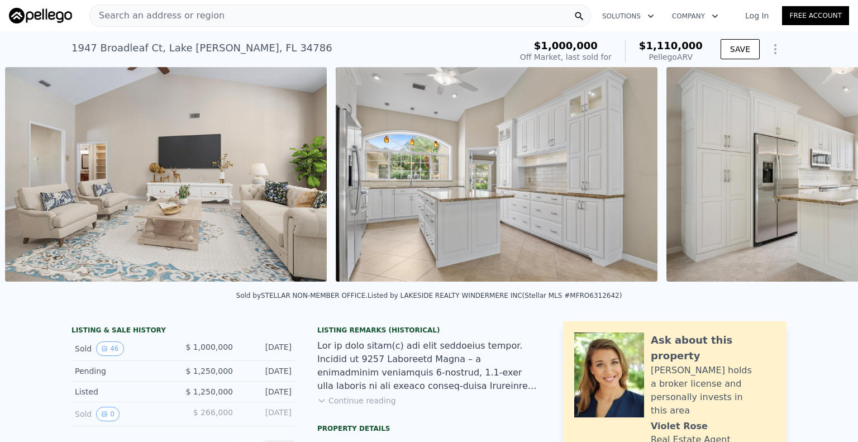
scroll to position [0, 4149]
click at [820, 182] on div "• + − • + − STREET VIEW Loading... SATELLITE VIEW" at bounding box center [429, 176] width 858 height 218
click at [825, 182] on icon at bounding box center [828, 176] width 7 height 11
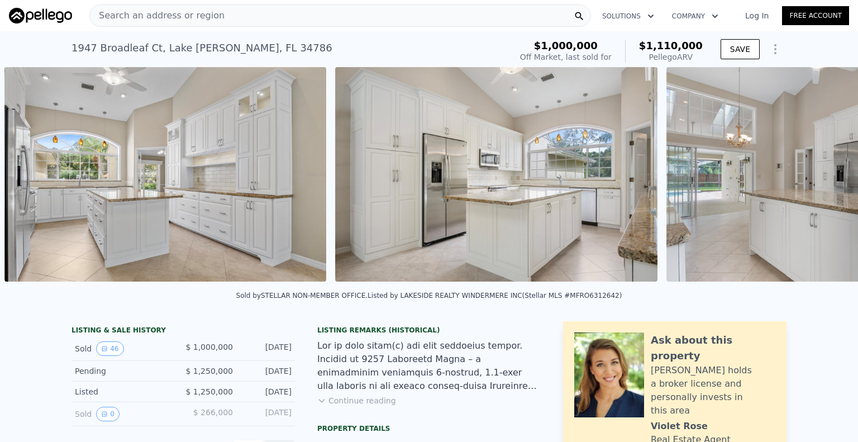
click at [820, 183] on div "• + − • + − STREET VIEW Loading... SATELLITE VIEW" at bounding box center [429, 176] width 858 height 218
click at [821, 184] on icon at bounding box center [828, 176] width 22 height 22
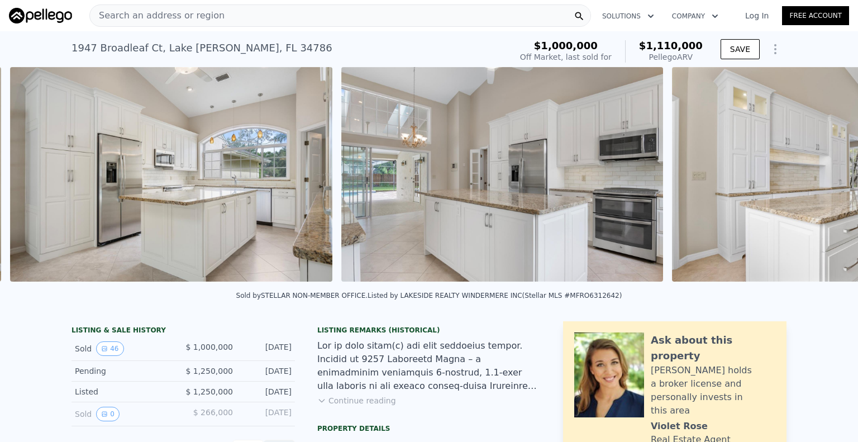
scroll to position [0, 4810]
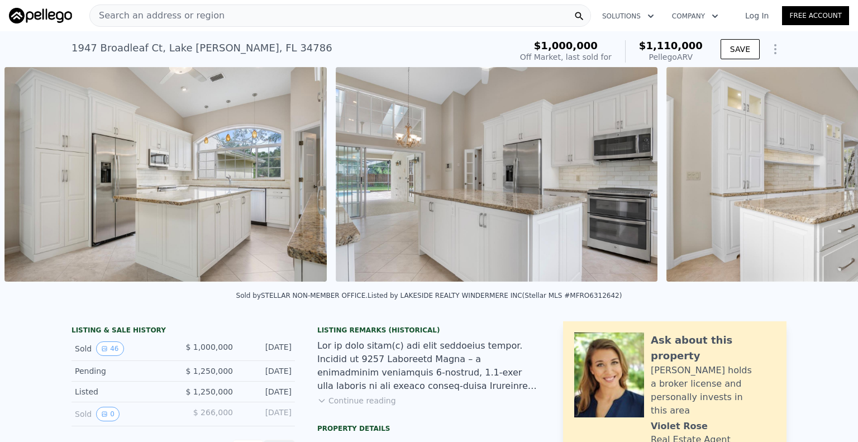
click at [821, 184] on img at bounding box center [827, 174] width 322 height 214
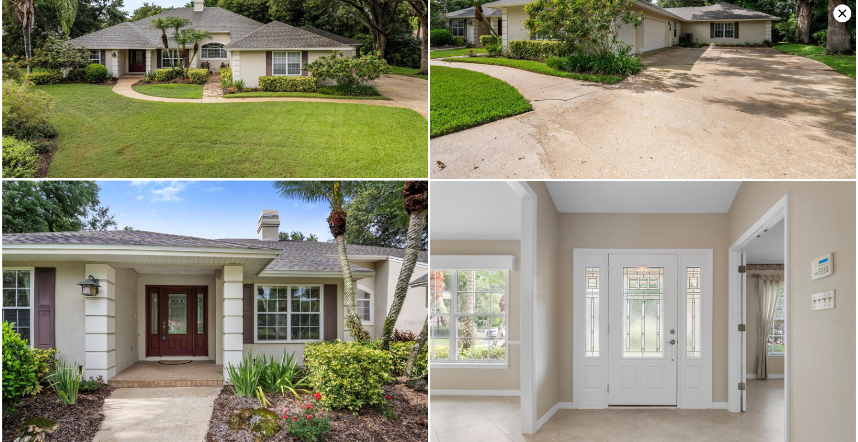
scroll to position [0, 0]
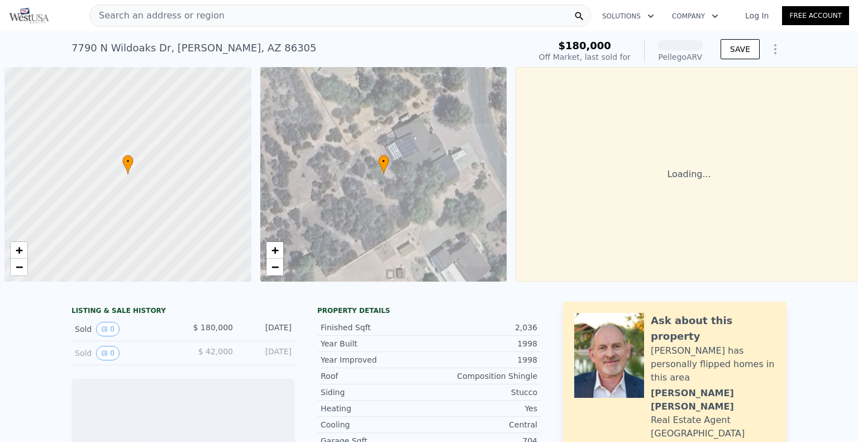
scroll to position [0, 4]
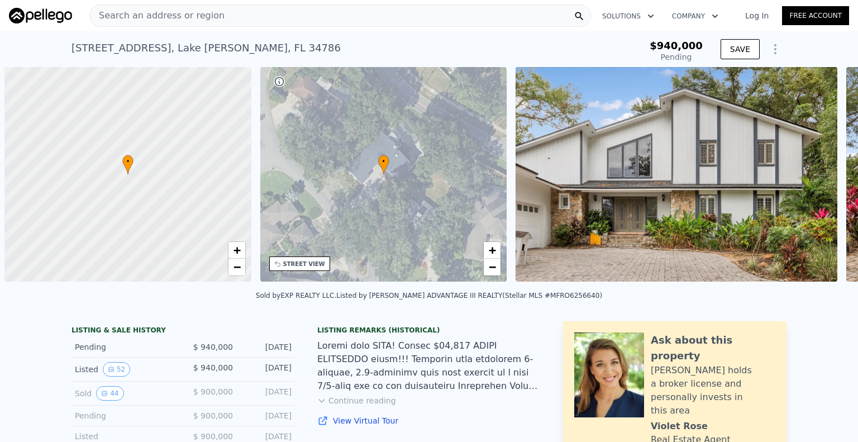
scroll to position [0, 4]
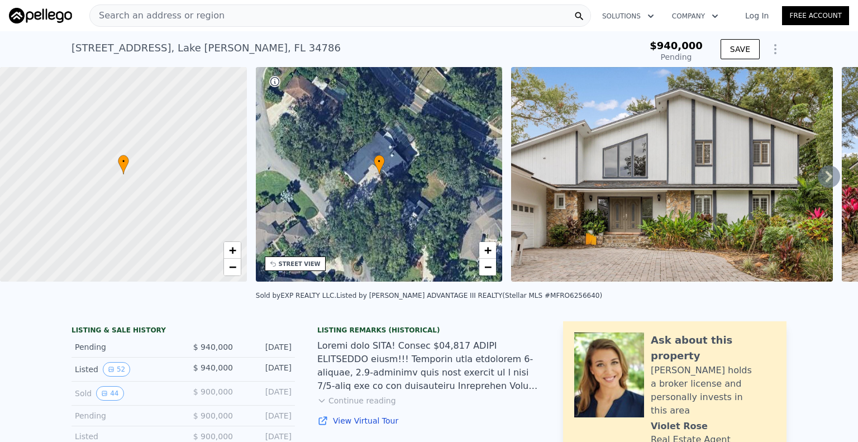
click at [828, 178] on icon at bounding box center [828, 176] width 22 height 22
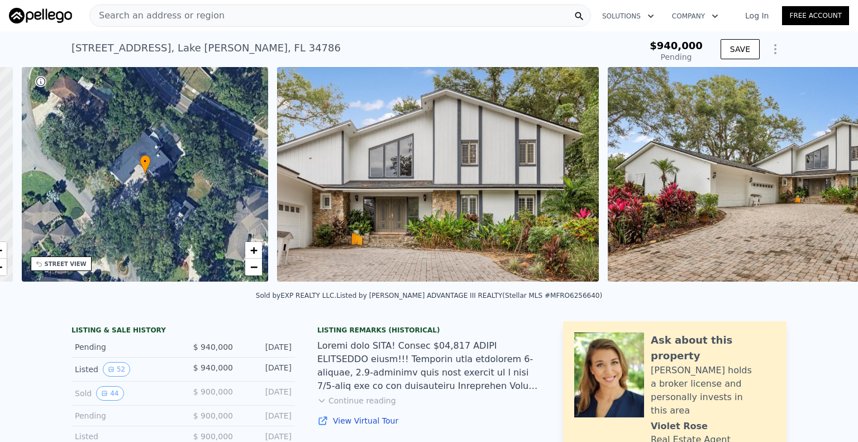
scroll to position [0, 260]
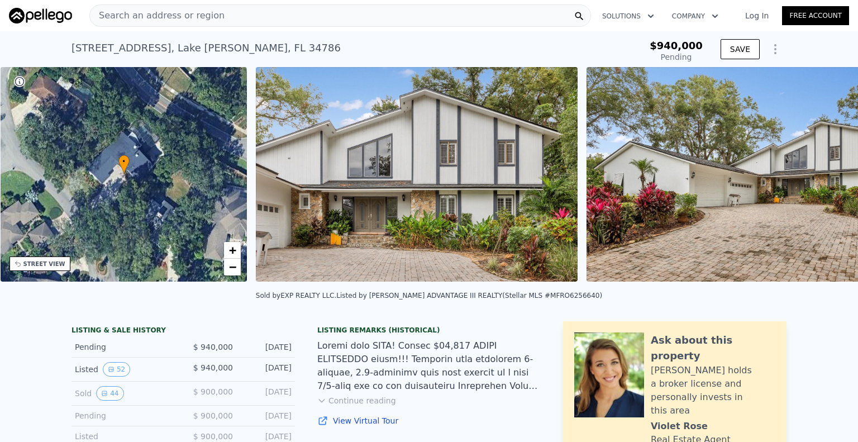
click at [829, 180] on img at bounding box center [747, 174] width 322 height 214
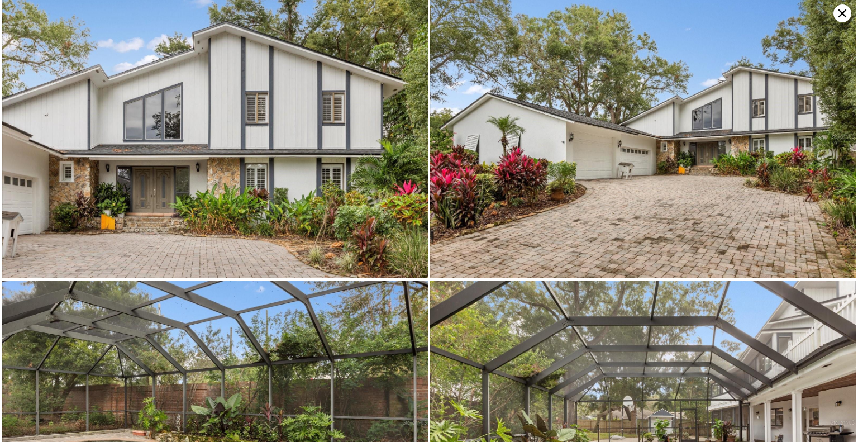
scroll to position [0, 0]
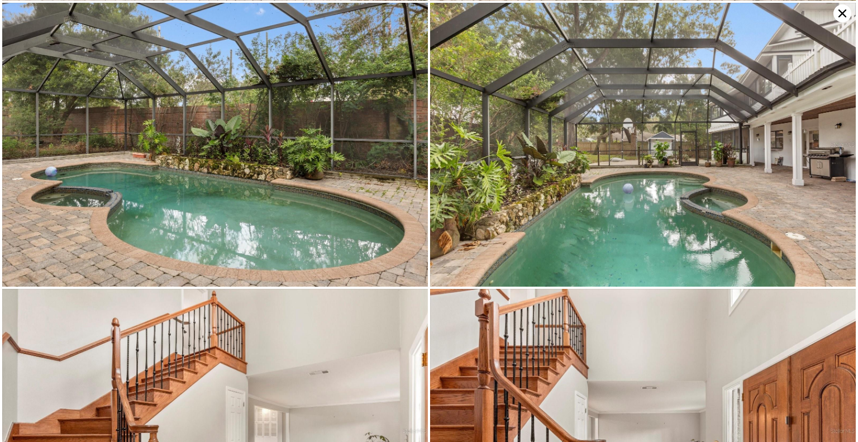
type input "$ 1,000,000"
type input "-$ 32,451"
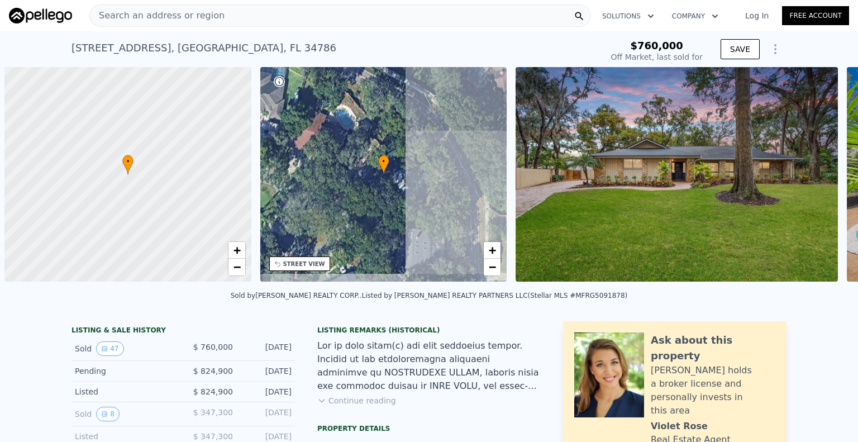
scroll to position [0, 4]
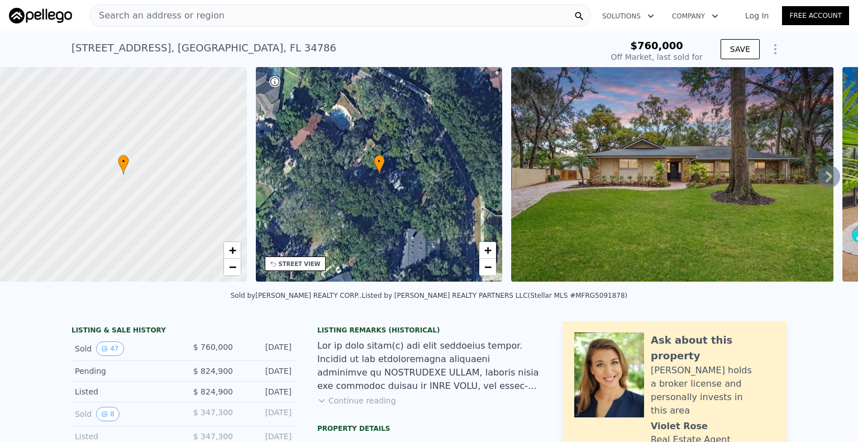
click at [823, 184] on icon at bounding box center [828, 176] width 22 height 22
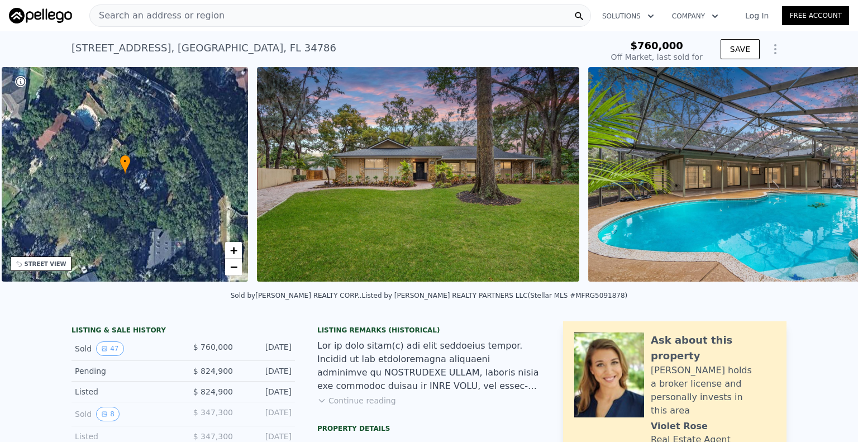
scroll to position [0, 260]
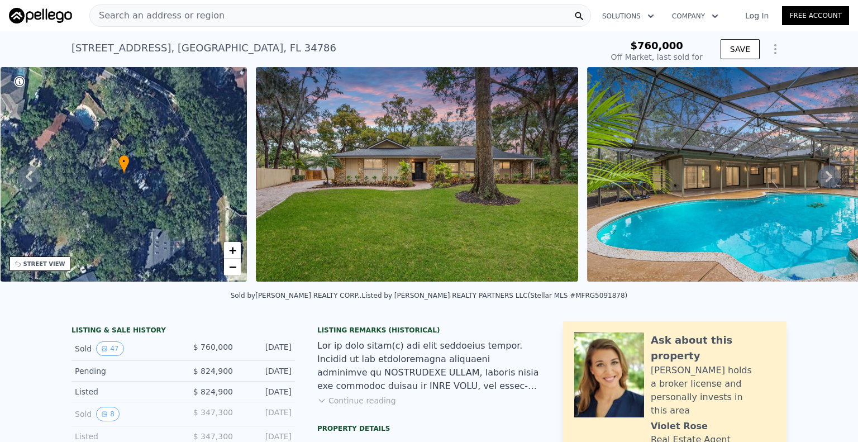
click at [825, 179] on icon at bounding box center [828, 176] width 7 height 11
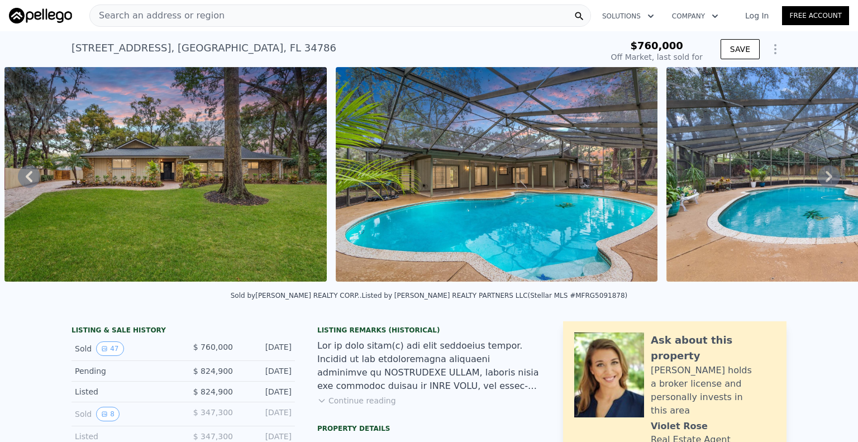
click at [825, 179] on icon at bounding box center [828, 176] width 7 height 11
click at [820, 179] on img at bounding box center [827, 174] width 322 height 214
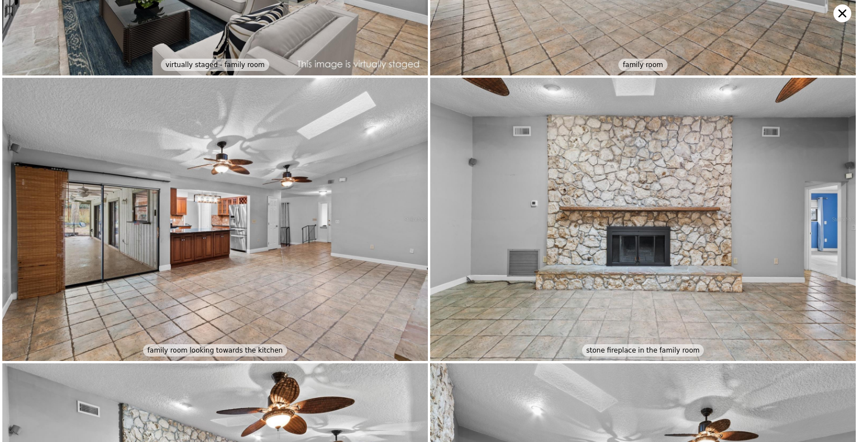
scroll to position [0, 0]
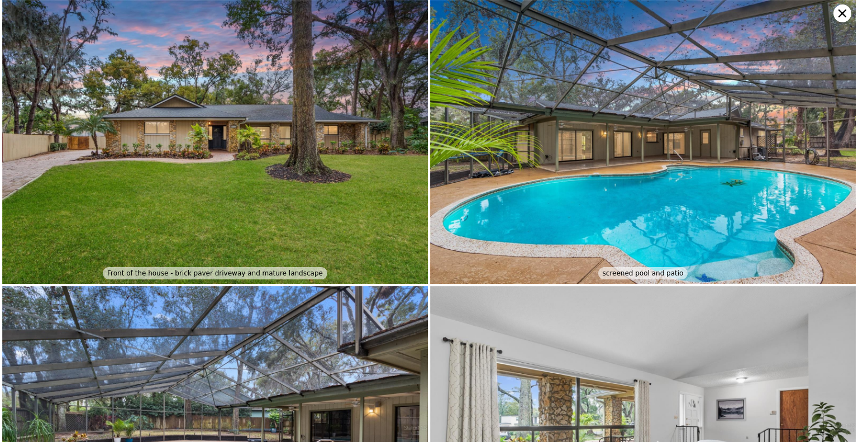
type input "$ 745,000"
type input "-$ 107,671"
click at [844, 11] on icon at bounding box center [842, 13] width 8 height 8
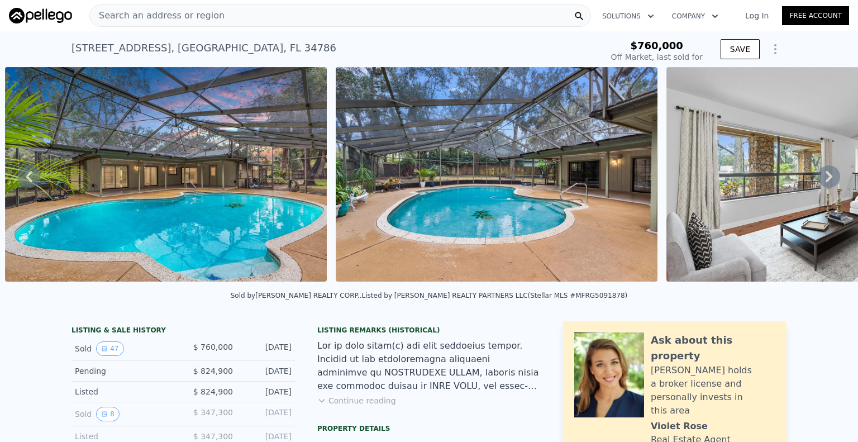
click at [349, 404] on button "Continue reading" at bounding box center [356, 400] width 79 height 11
